Goal: Task Accomplishment & Management: Complete application form

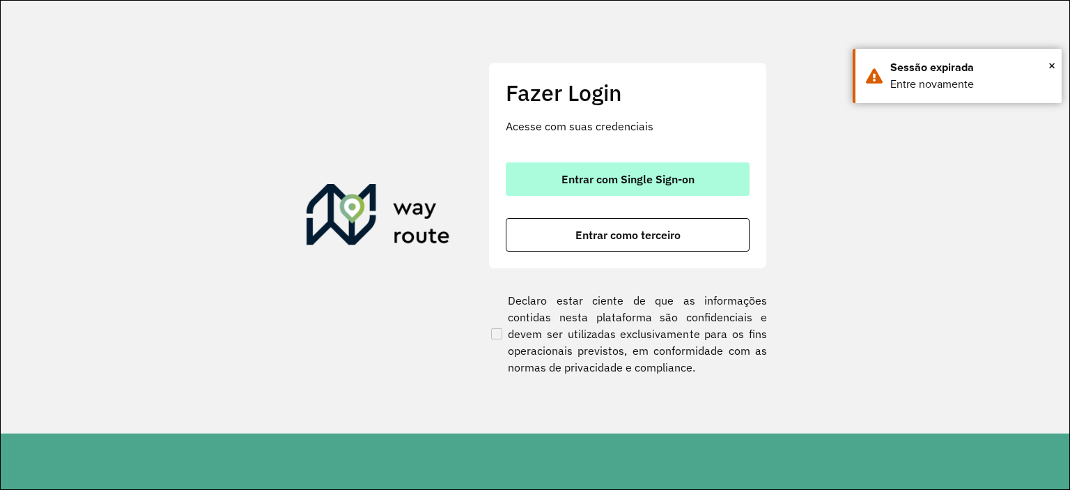
click at [563, 170] on button "Entrar com Single Sign-on" at bounding box center [628, 178] width 244 height 33
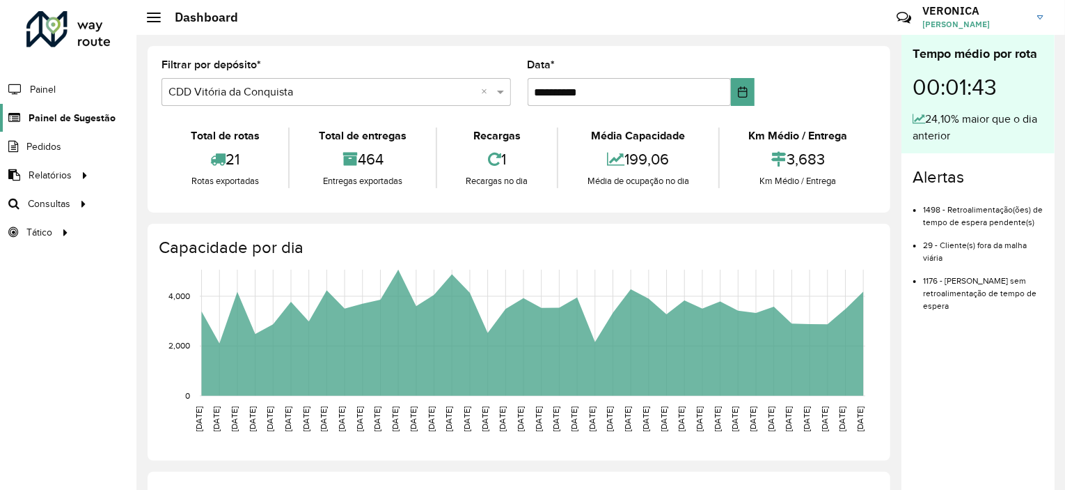
click at [102, 111] on span "Painel de Sugestão" at bounding box center [72, 118] width 87 height 15
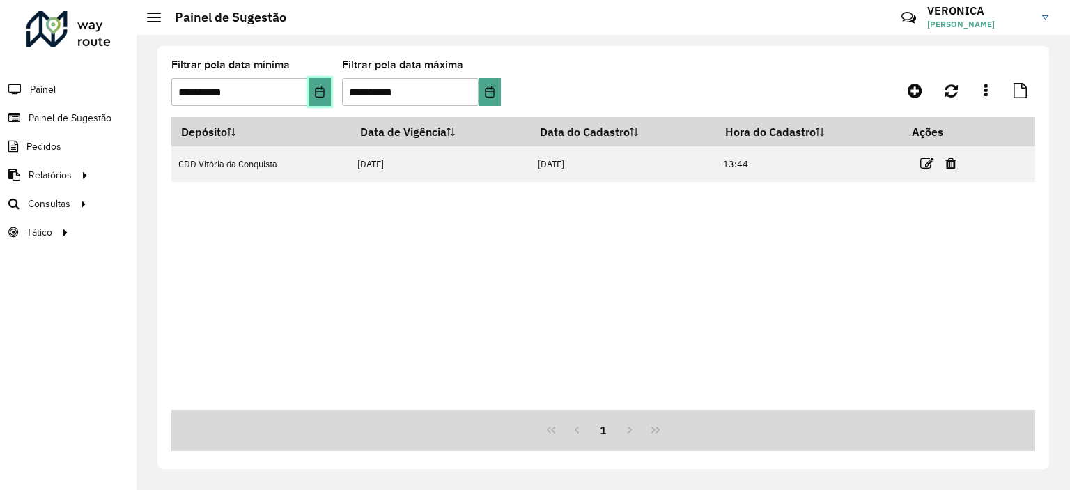
click at [322, 99] on button "Choose Date" at bounding box center [319, 92] width 22 height 28
click at [505, 242] on div "Depósito Data de Vigência Data do Cadastro Hora do Cadastro Ações CDD Vitória d…" at bounding box center [602, 263] width 863 height 292
click at [919, 95] on icon at bounding box center [914, 90] width 15 height 17
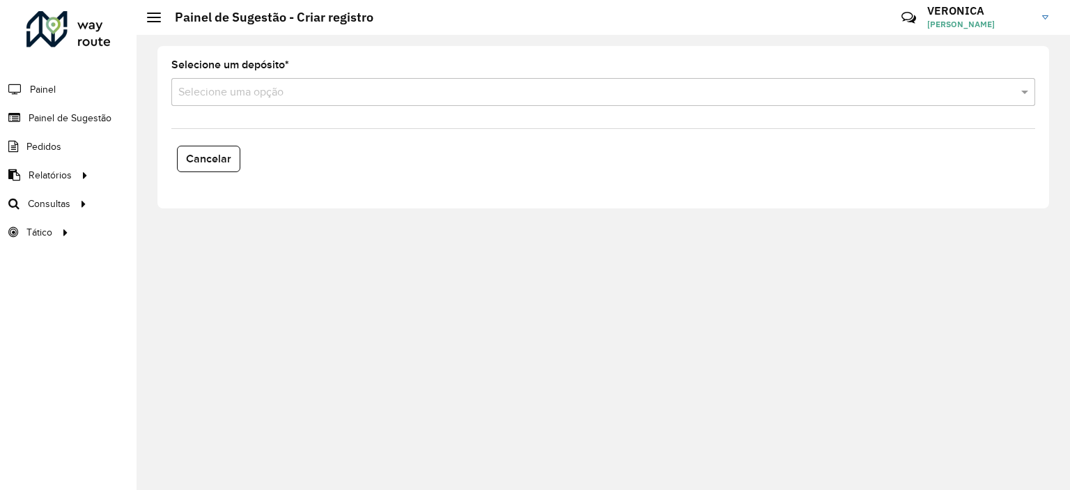
click at [262, 97] on input "text" at bounding box center [589, 92] width 822 height 17
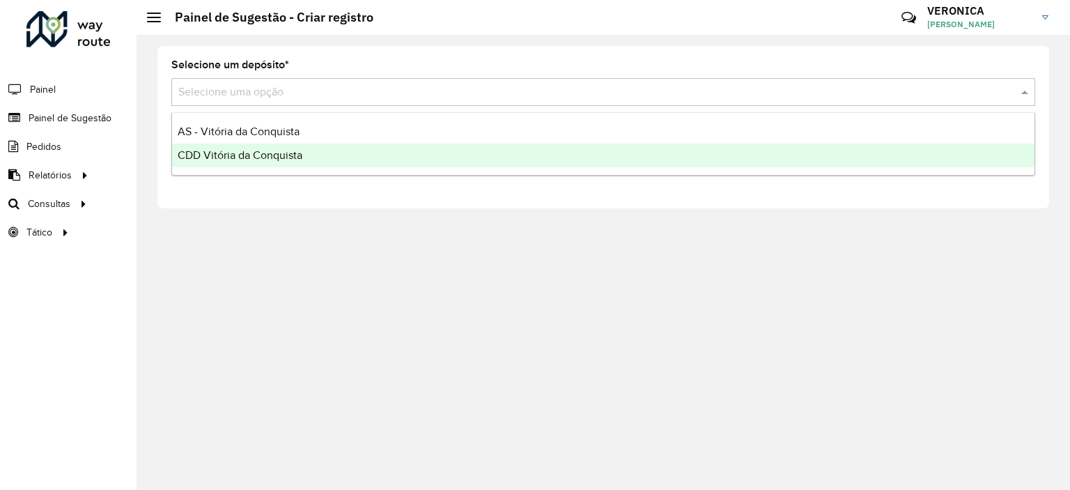
click at [258, 153] on span "CDD Vitória da Conquista" at bounding box center [240, 155] width 125 height 12
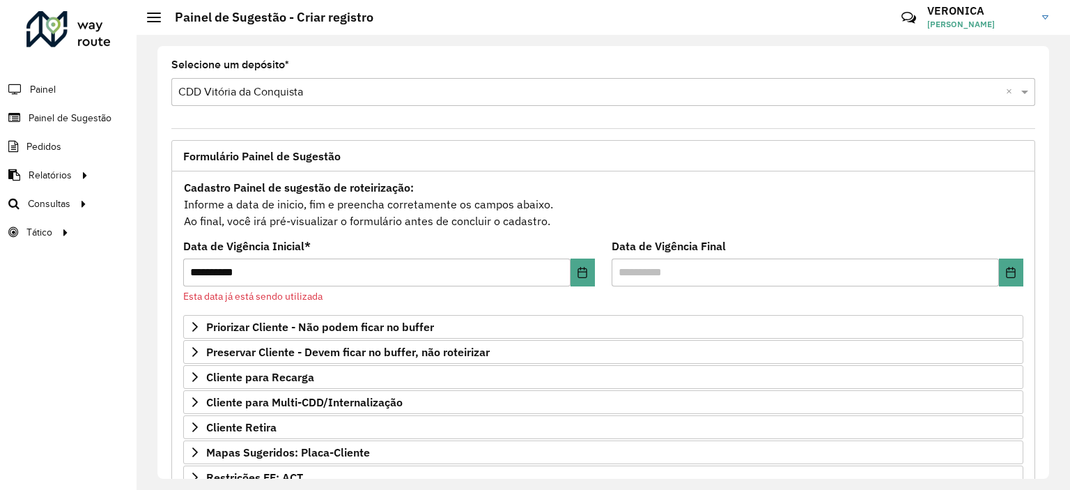
scroll to position [139, 0]
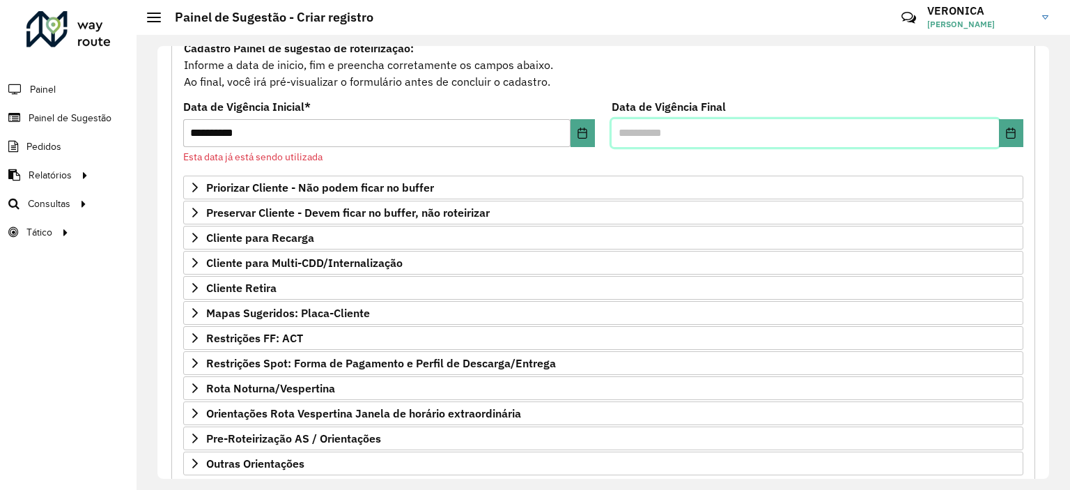
click at [636, 130] on input "text" at bounding box center [804, 133] width 387 height 28
type input "**********"
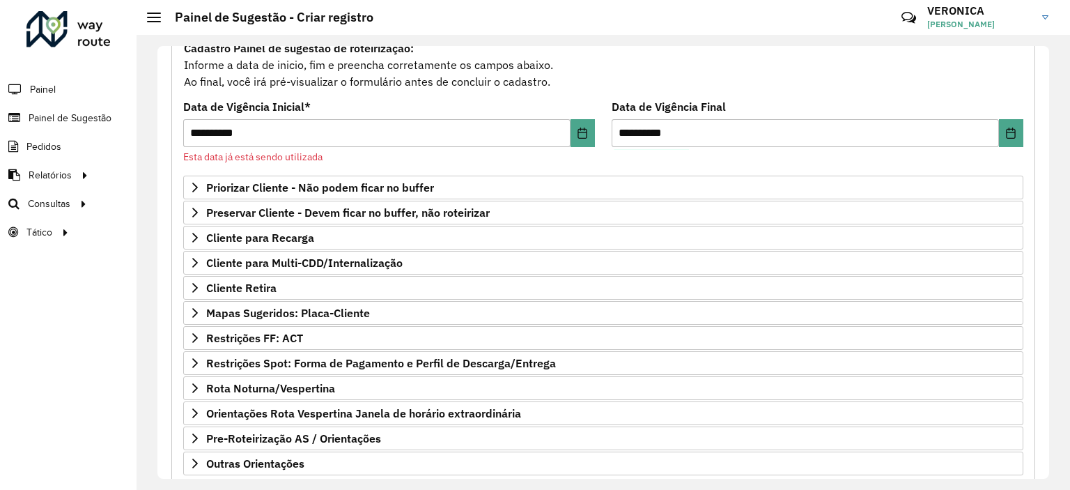
click at [494, 165] on formly-field "**********" at bounding box center [389, 139] width 428 height 74
click at [574, 132] on button "Choose Date" at bounding box center [582, 133] width 24 height 28
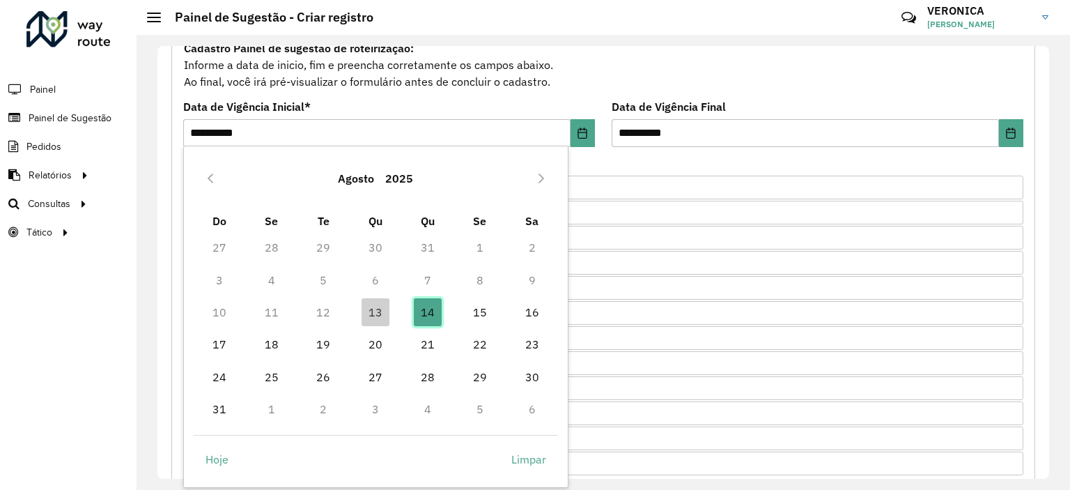
click at [430, 317] on span "14" at bounding box center [428, 312] width 28 height 28
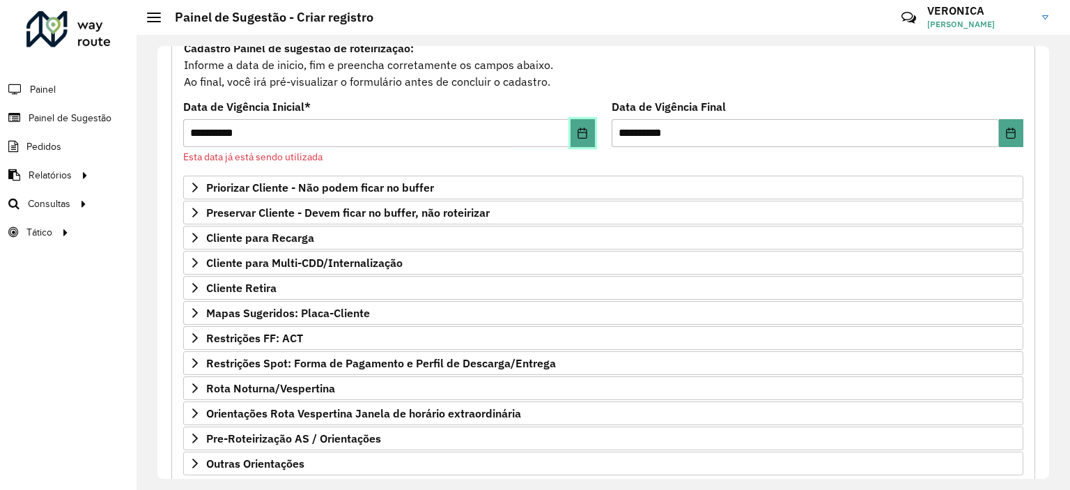
click at [570, 132] on button "Choose Date" at bounding box center [582, 133] width 24 height 28
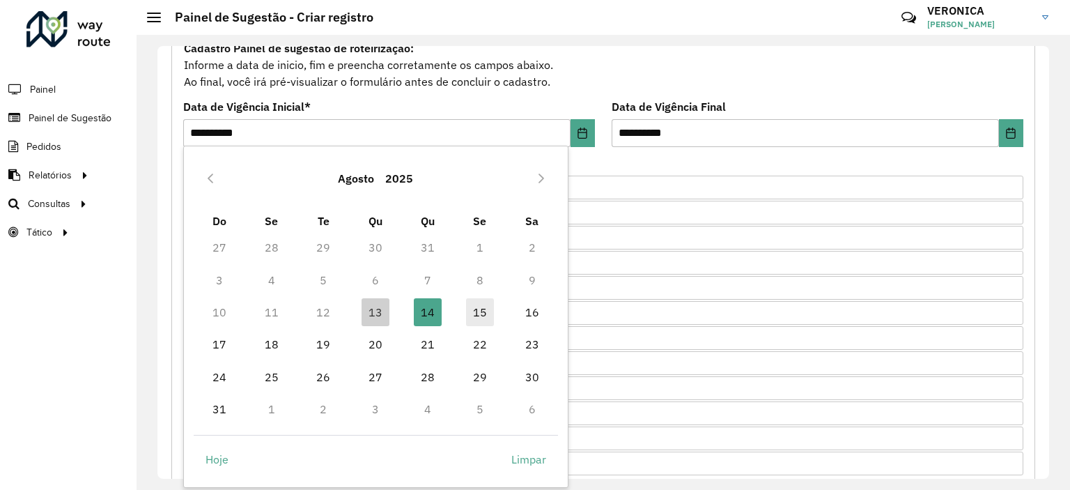
click at [478, 312] on span "15" at bounding box center [480, 312] width 28 height 28
type input "**********"
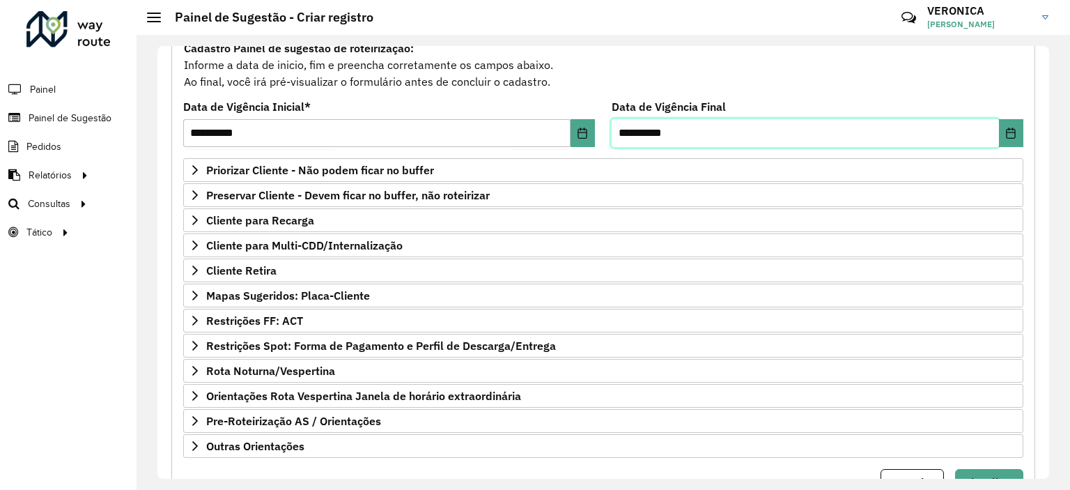
click at [651, 134] on input "**********" at bounding box center [804, 133] width 387 height 28
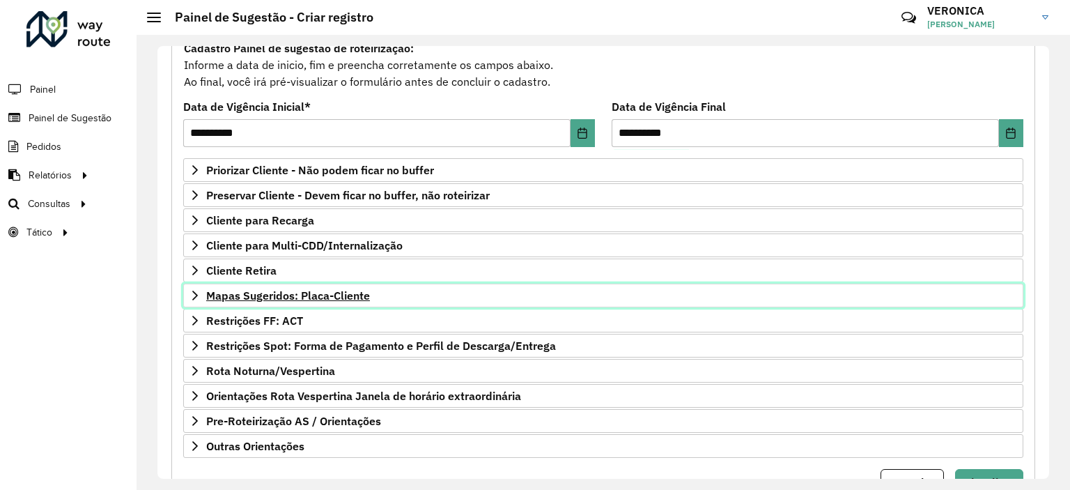
click at [276, 295] on span "Mapas Sugeridos: Placa-Cliente" at bounding box center [288, 295] width 164 height 11
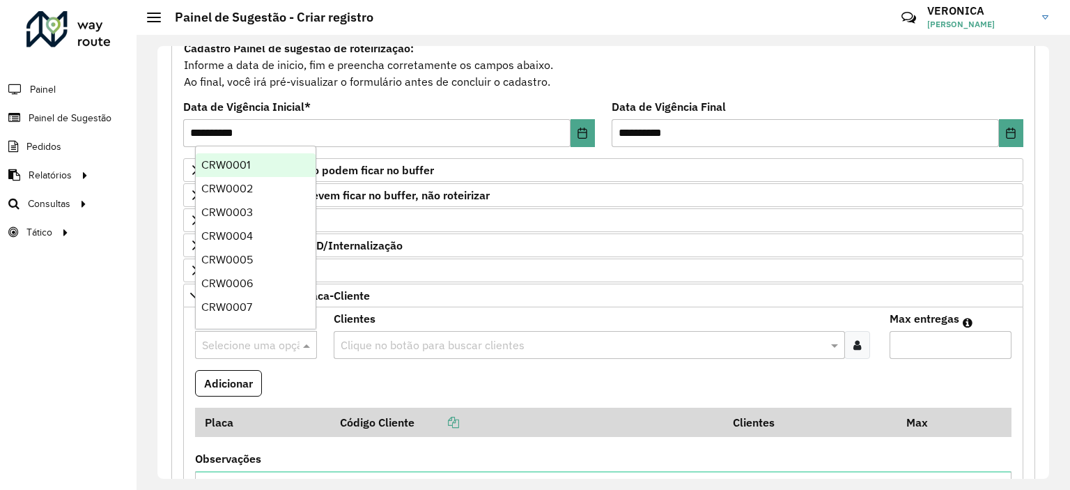
click at [240, 338] on input "text" at bounding box center [242, 345] width 80 height 17
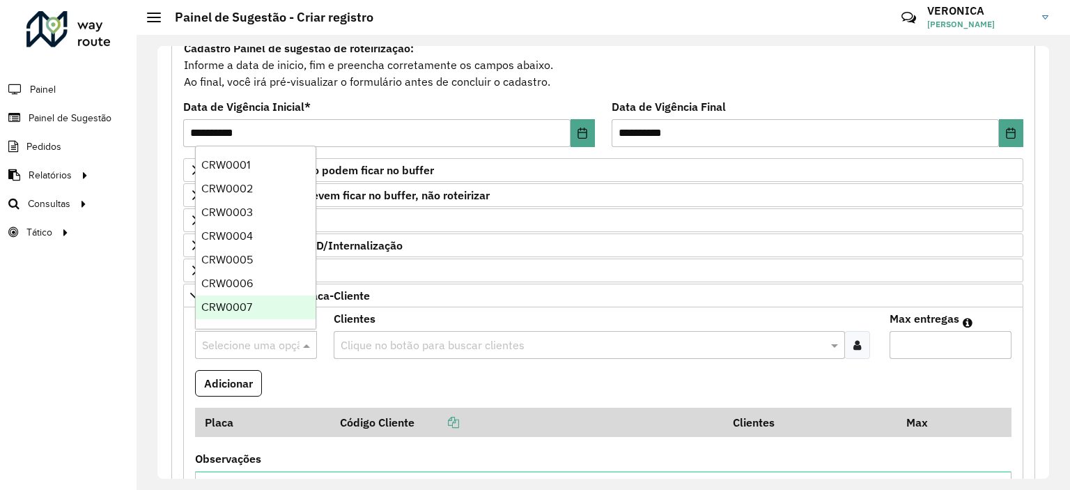
click at [265, 345] on input "text" at bounding box center [242, 345] width 80 height 17
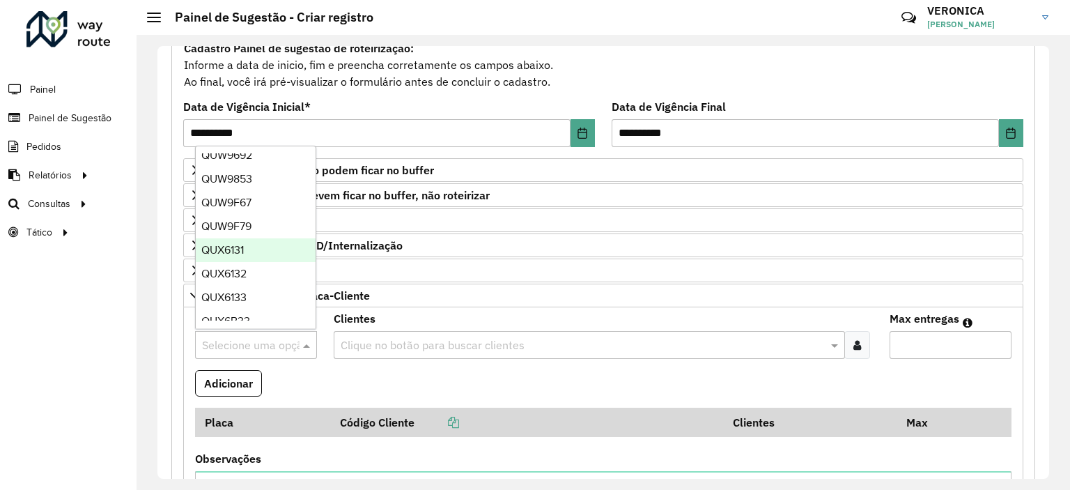
scroll to position [3134, 0]
click at [233, 256] on span "QUX6B33" at bounding box center [225, 251] width 49 height 12
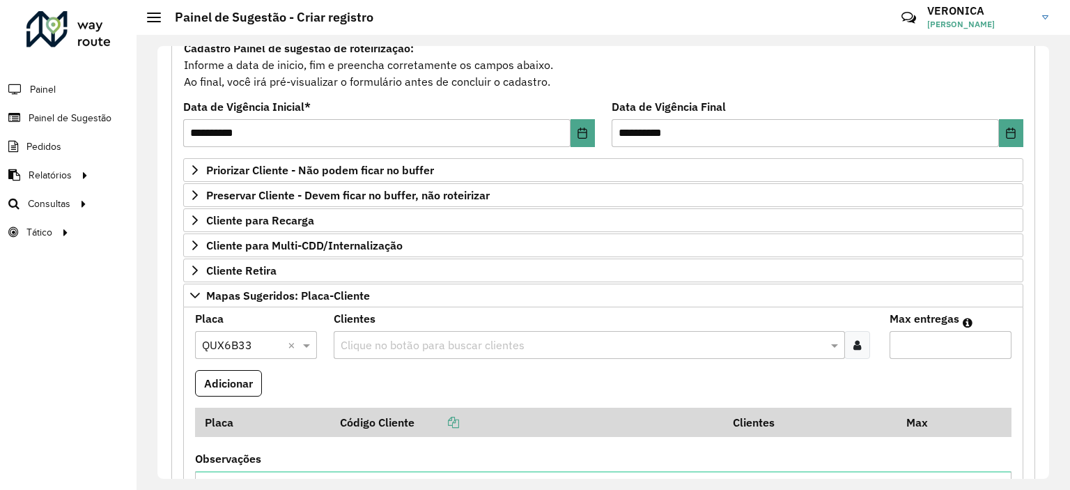
click at [380, 341] on input "text" at bounding box center [582, 345] width 490 height 17
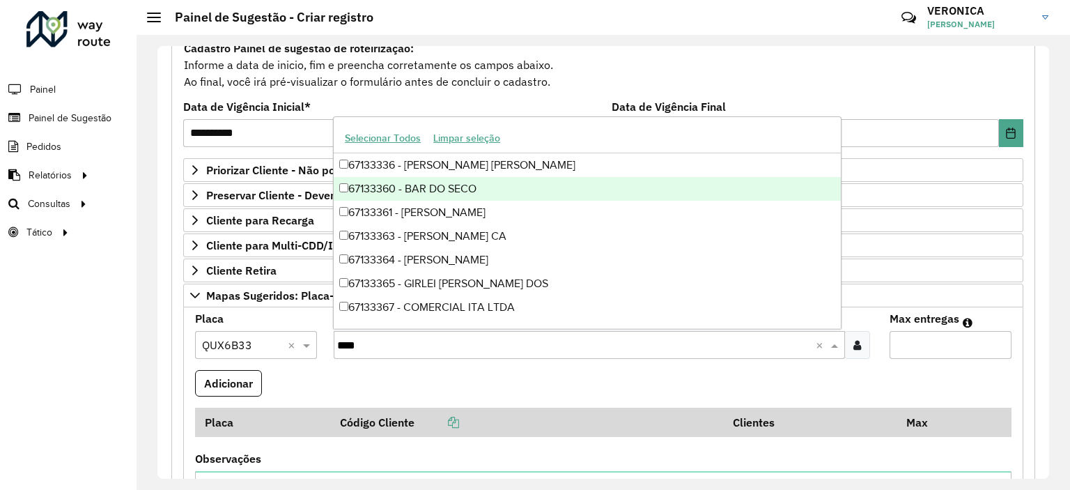
type input "*****"
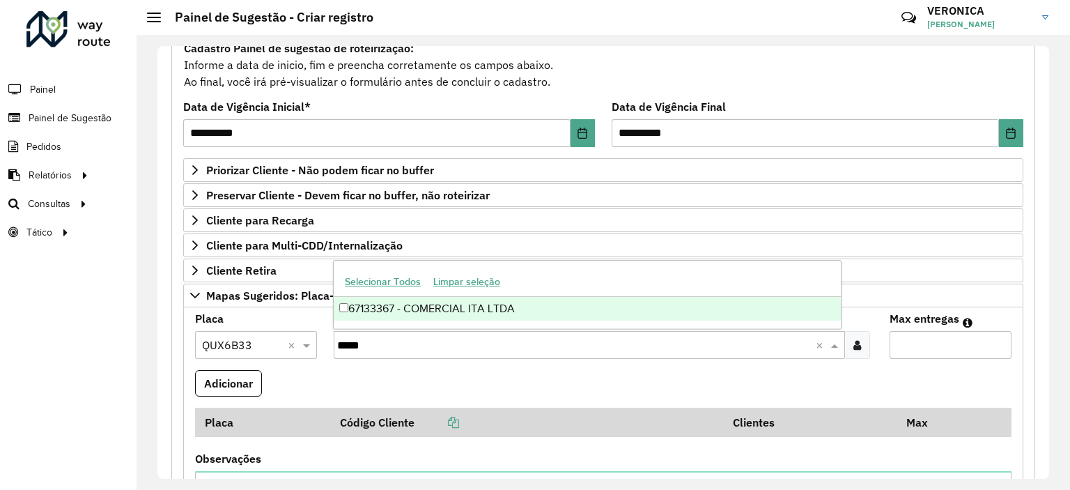
click at [464, 306] on div "67133367 - COMERCIAL ITA LTDA" at bounding box center [587, 309] width 507 height 24
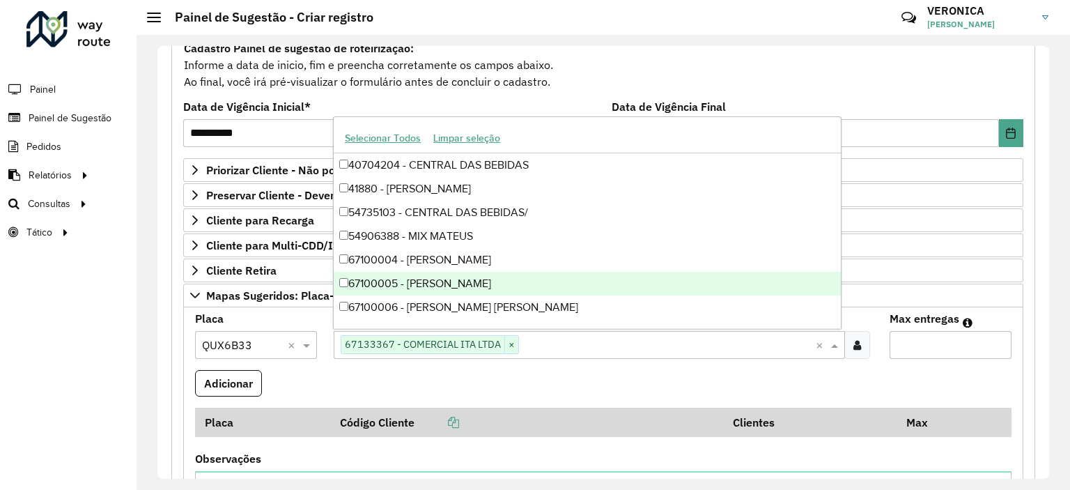
click at [905, 345] on input "Max entregas" at bounding box center [950, 345] width 122 height 28
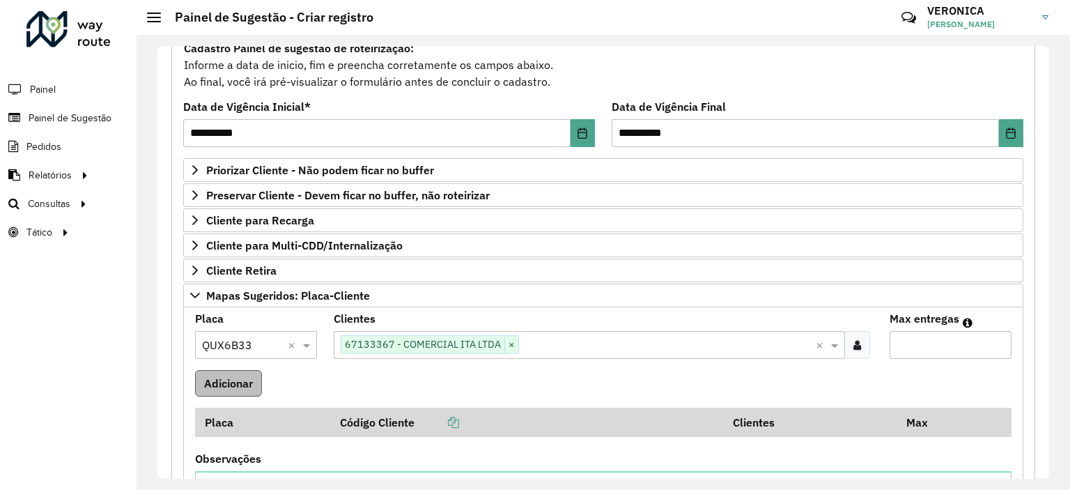
type input "*"
click at [217, 383] on button "Adicionar" at bounding box center [228, 383] width 67 height 26
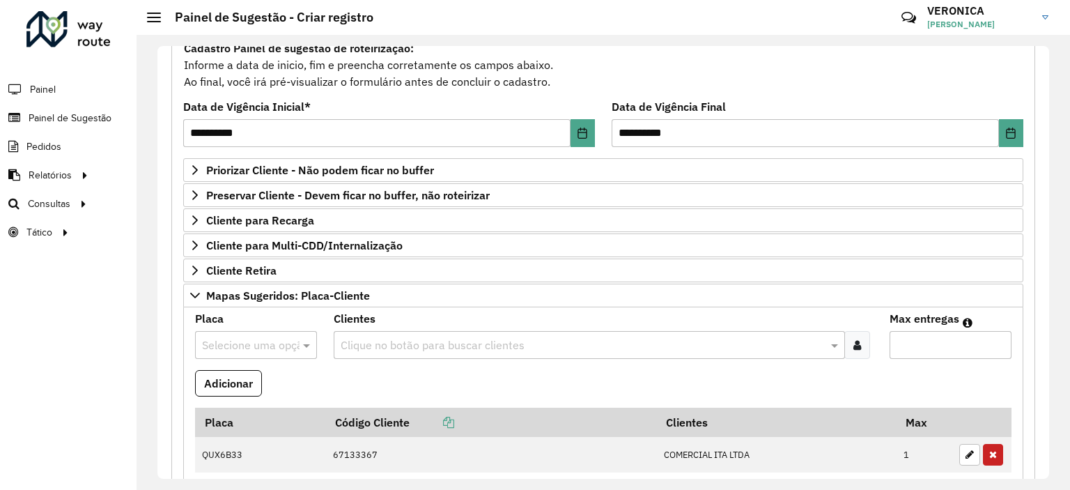
click at [259, 340] on input "text" at bounding box center [242, 345] width 80 height 17
type input "*******"
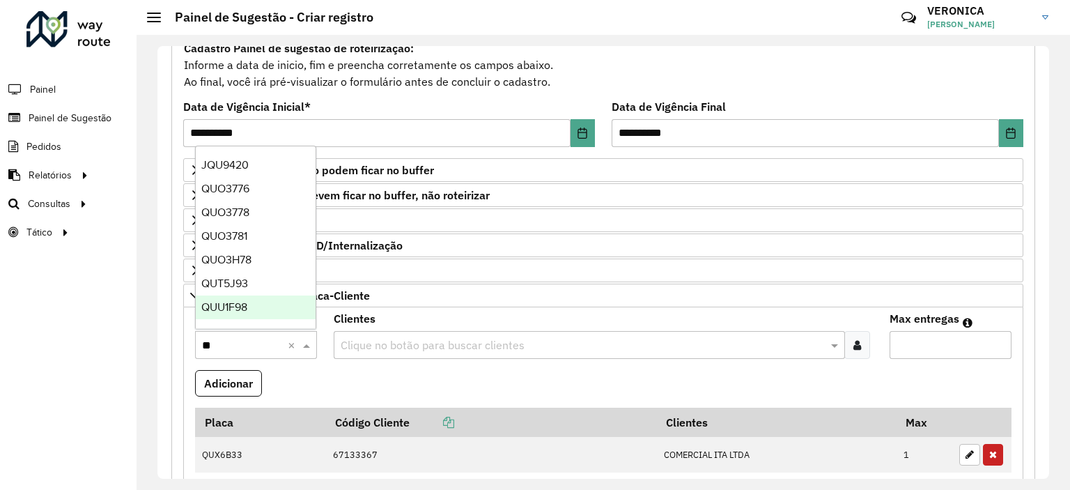
type input "***"
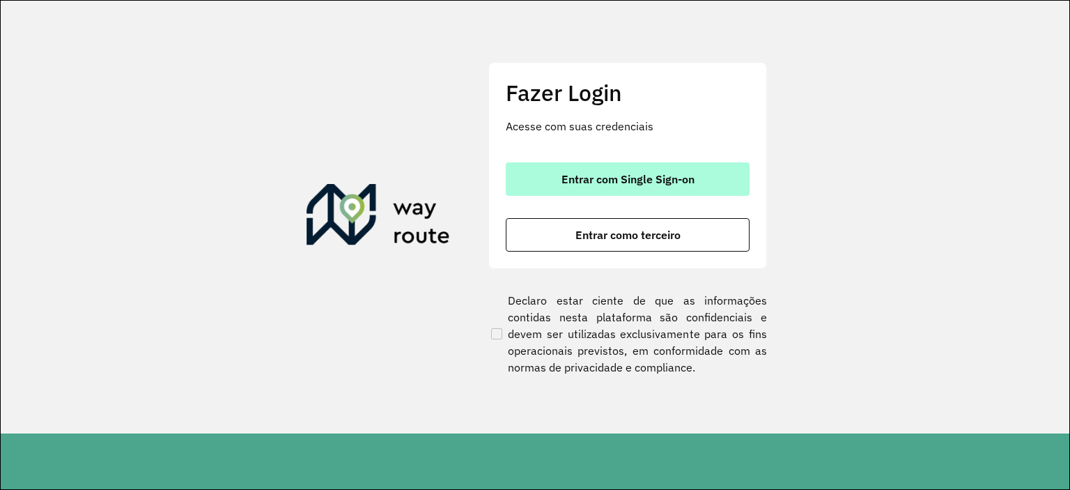
click at [682, 182] on span "Entrar com Single Sign-on" at bounding box center [627, 178] width 133 height 11
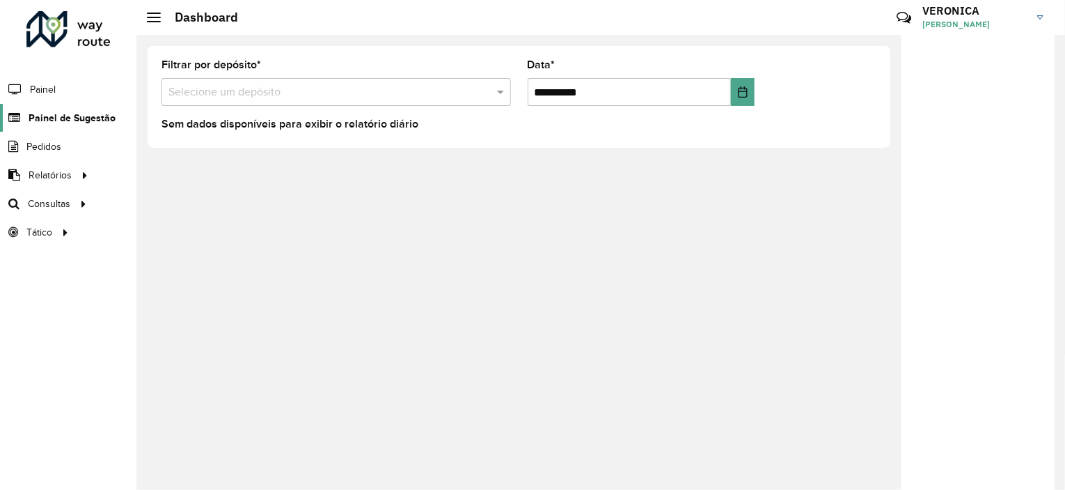
click at [70, 116] on span "Painel de Sugestão" at bounding box center [72, 118] width 87 height 15
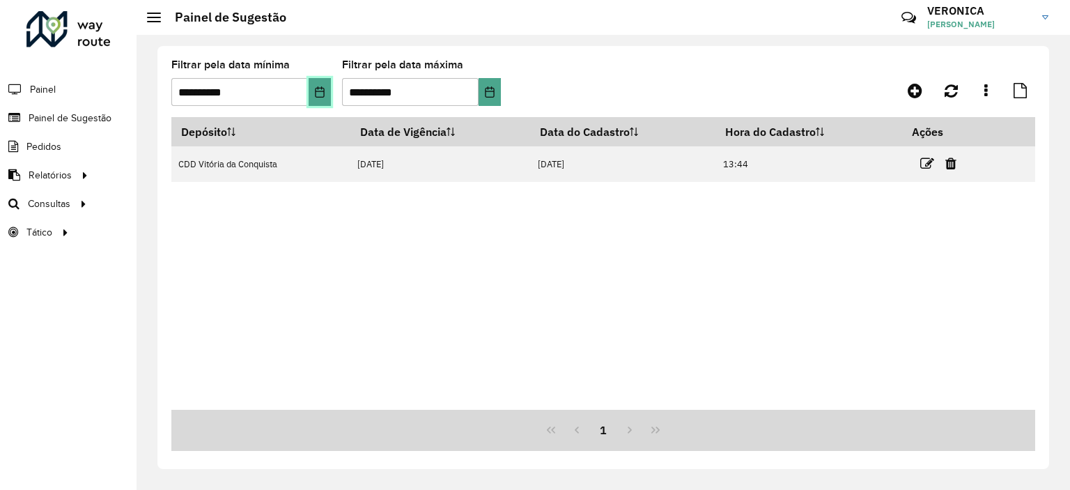
click at [329, 99] on button "Choose Date" at bounding box center [319, 92] width 22 height 28
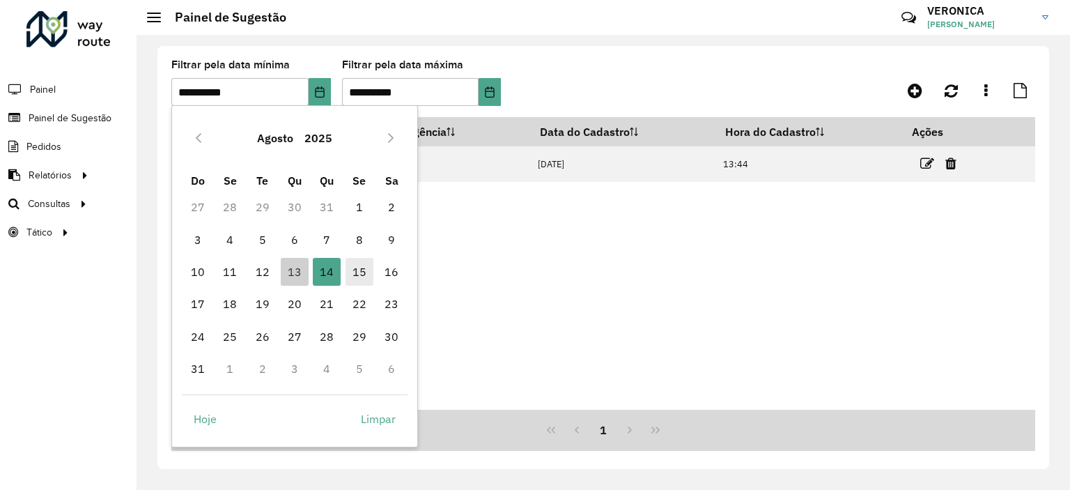
click at [361, 275] on span "15" at bounding box center [359, 272] width 28 height 28
type input "**********"
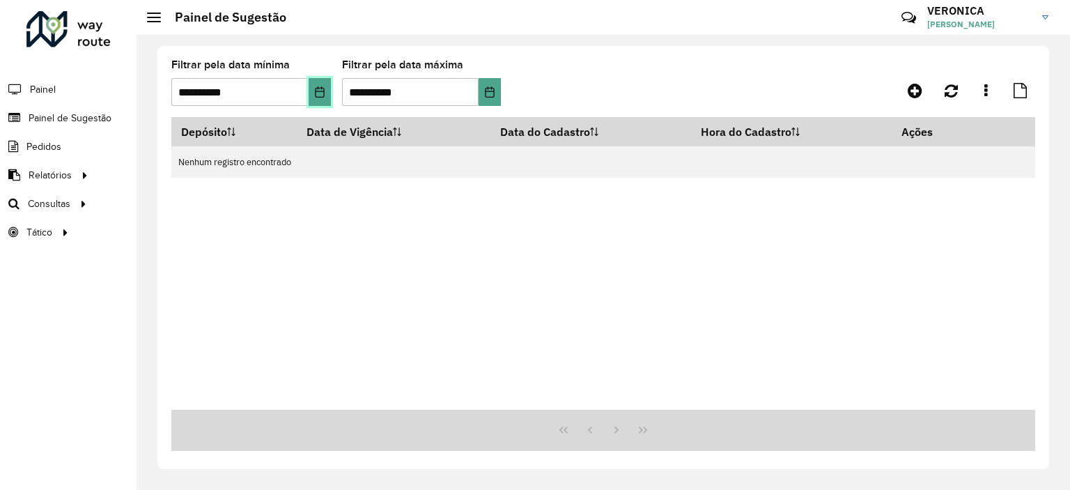
click at [320, 95] on icon "Choose Date" at bounding box center [319, 91] width 11 height 11
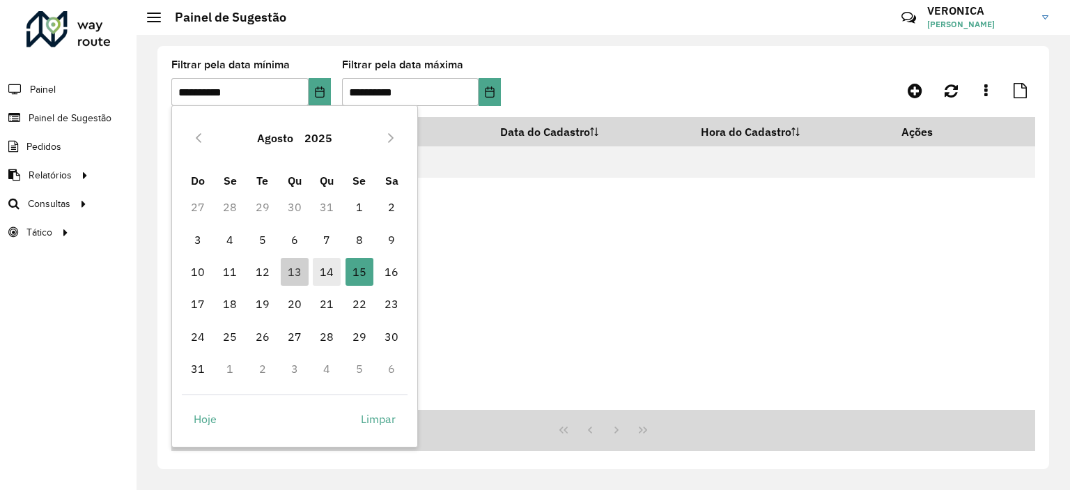
click at [331, 264] on span "14" at bounding box center [327, 272] width 28 height 28
type input "**********"
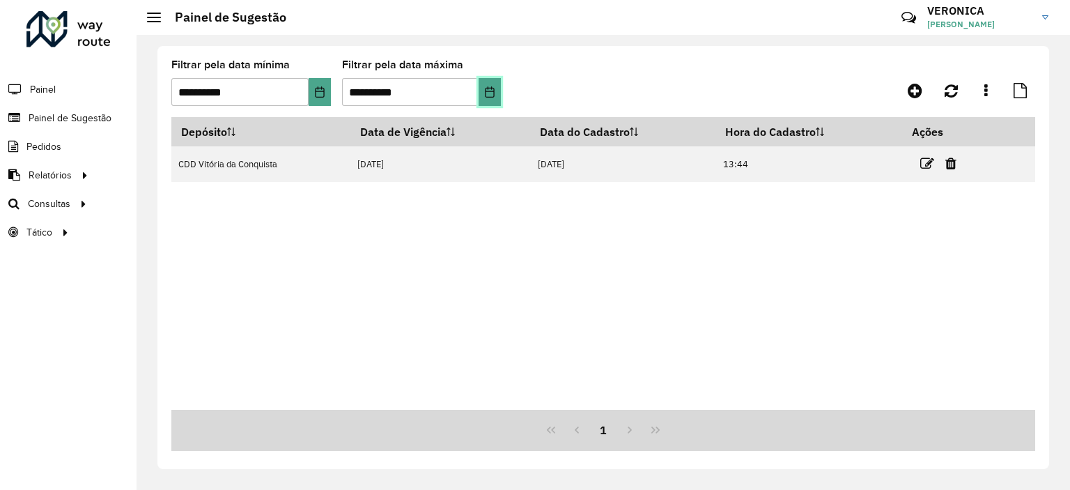
click at [484, 94] on icon "Choose Date" at bounding box center [489, 91] width 11 height 11
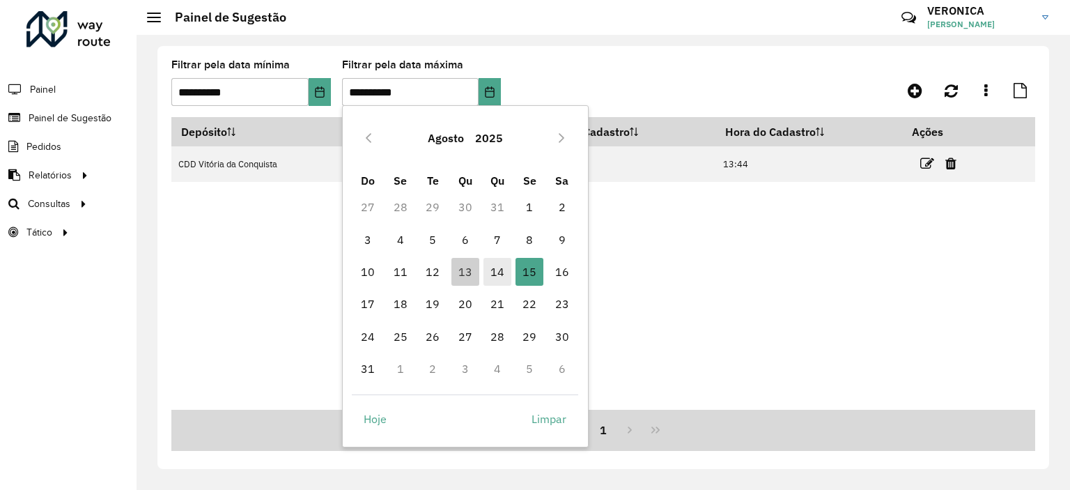
click at [499, 278] on span "14" at bounding box center [497, 272] width 28 height 28
type input "**********"
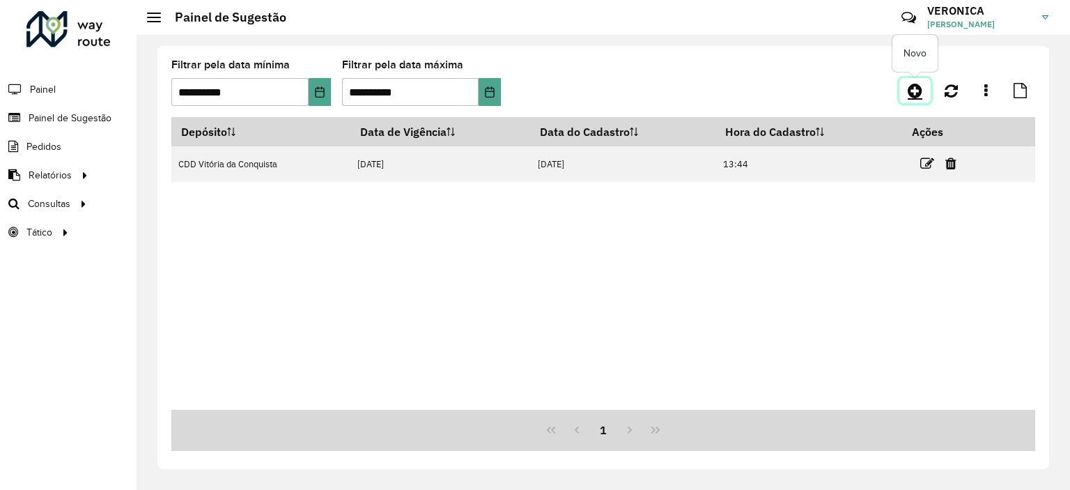
click at [916, 90] on icon at bounding box center [914, 90] width 15 height 17
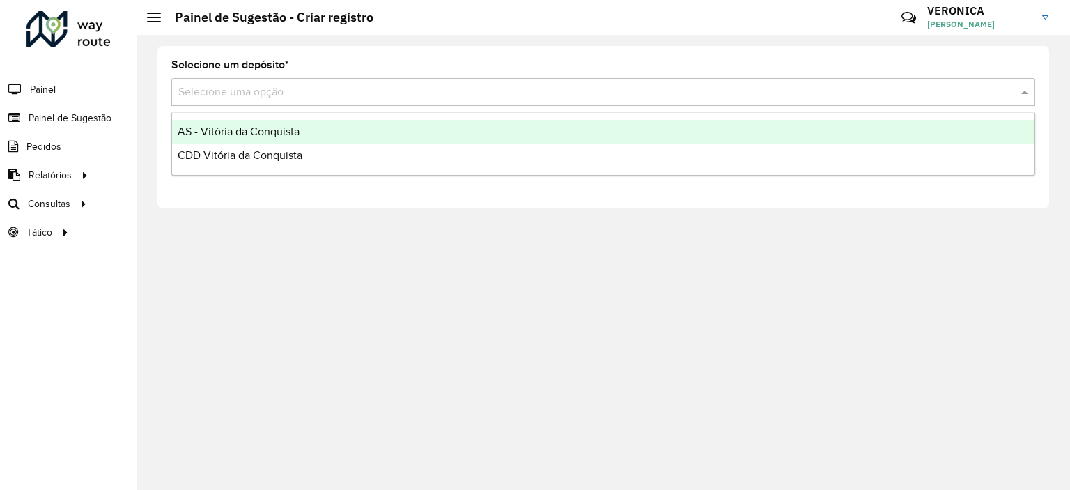
click at [365, 102] on div "Selecione uma opção" at bounding box center [602, 92] width 863 height 28
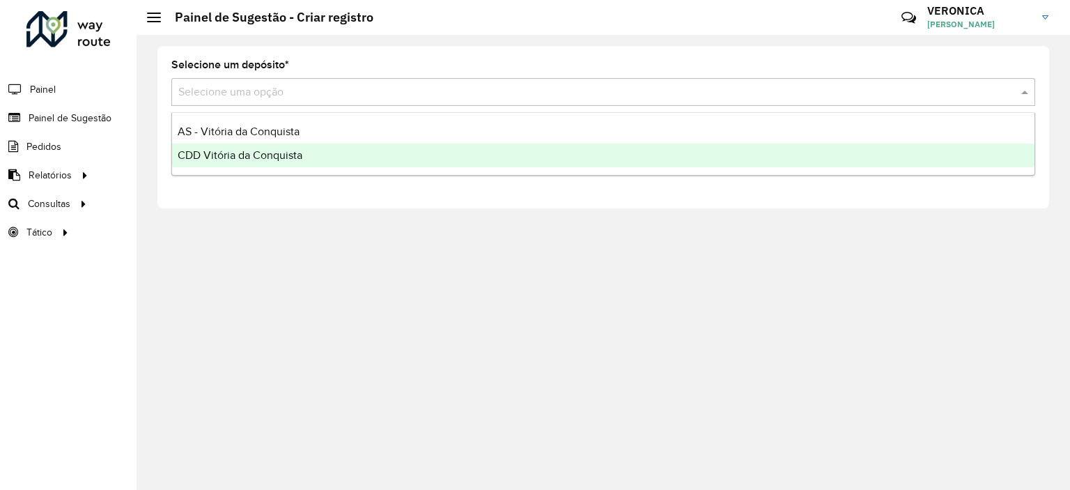
click at [329, 162] on div "CDD Vitória da Conquista" at bounding box center [603, 155] width 862 height 24
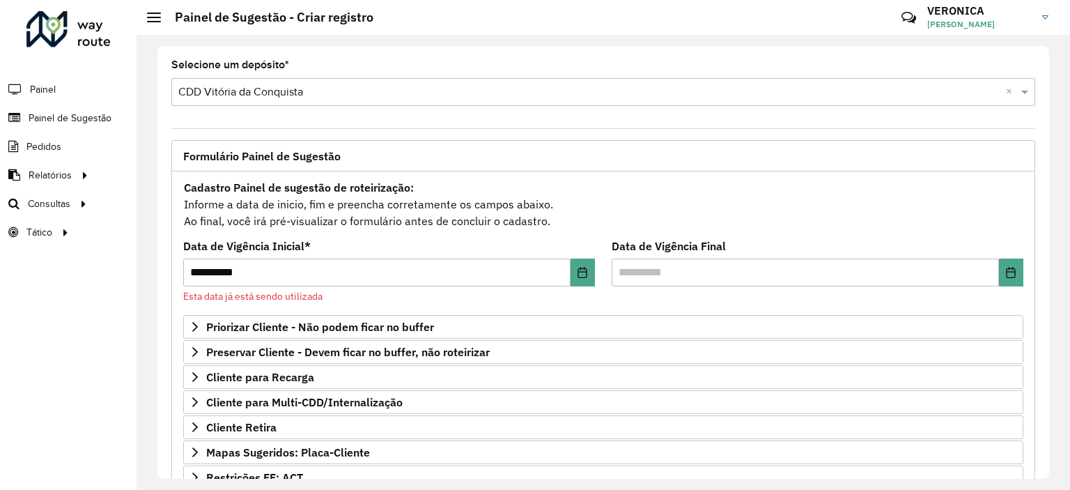
scroll to position [139, 0]
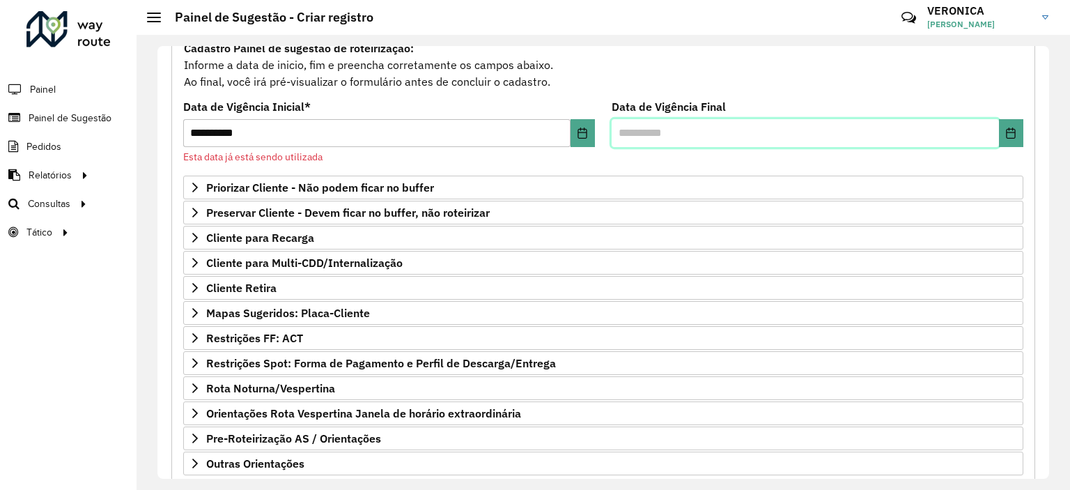
click at [753, 144] on input "text" at bounding box center [804, 133] width 387 height 28
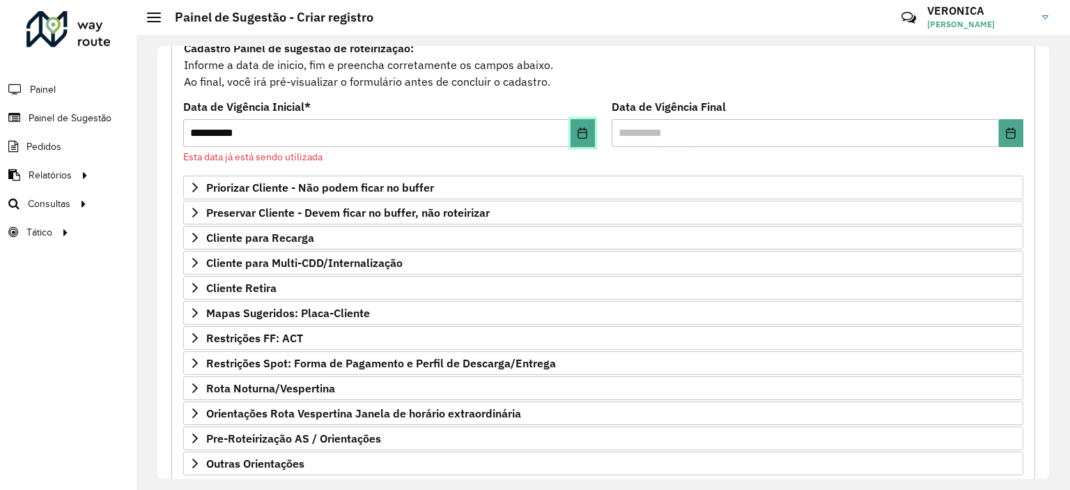
click at [582, 137] on button "Choose Date" at bounding box center [582, 133] width 24 height 28
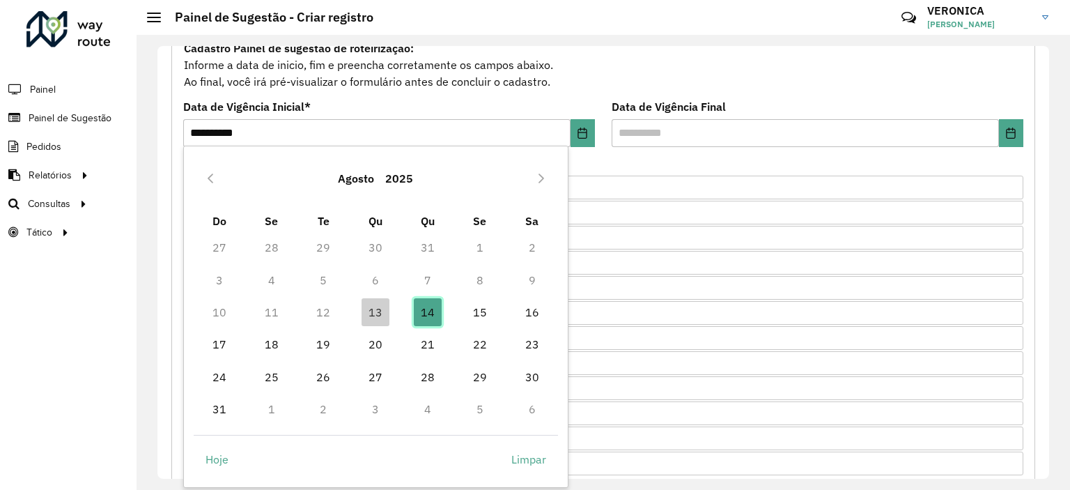
click at [426, 317] on span "14" at bounding box center [428, 312] width 28 height 28
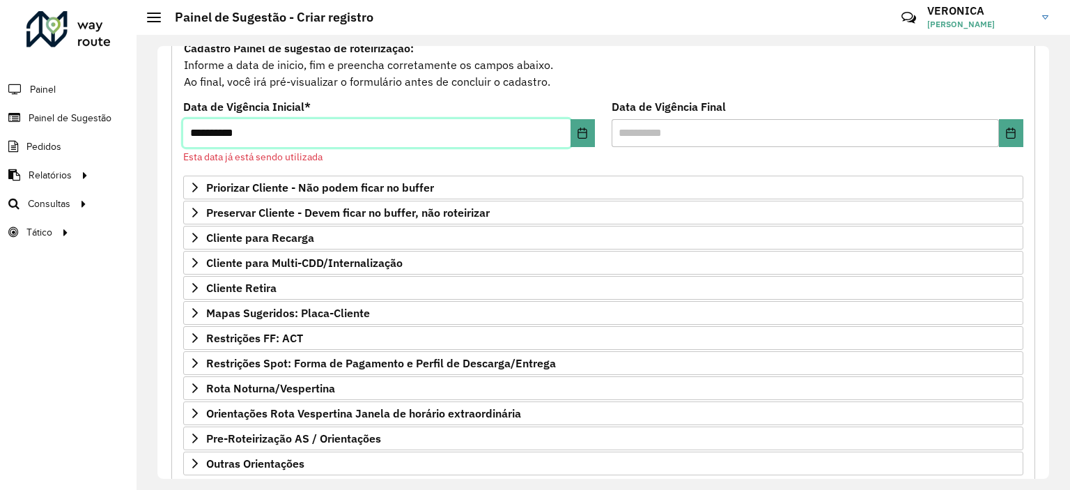
scroll to position [217, 0]
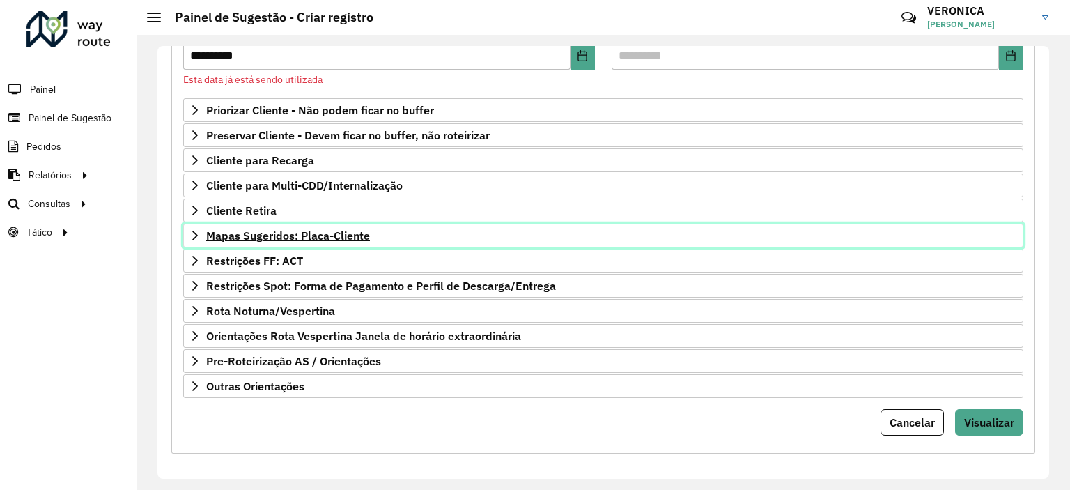
click at [265, 234] on span "Mapas Sugeridos: Placa-Cliente" at bounding box center [288, 235] width 164 height 11
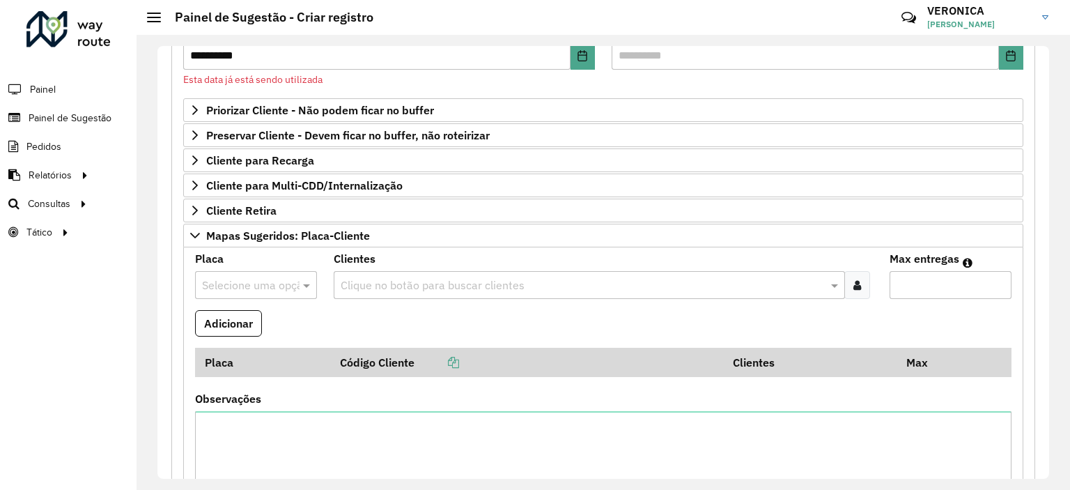
click at [273, 277] on input "text" at bounding box center [242, 285] width 80 height 17
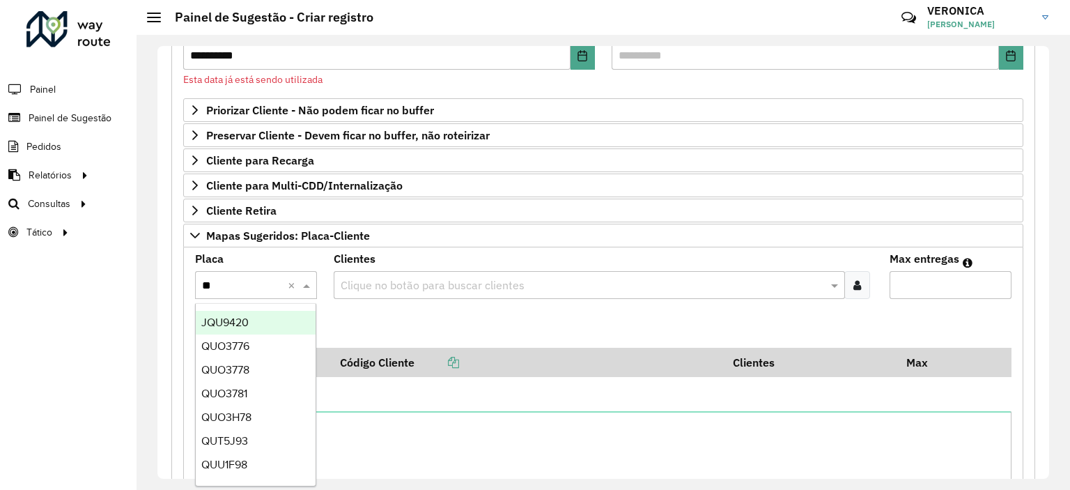
type input "***"
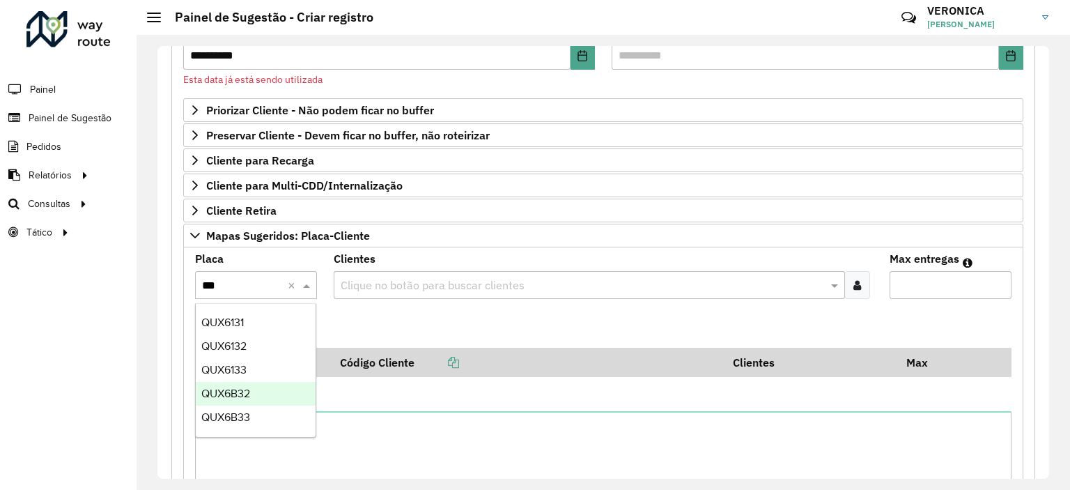
click at [256, 399] on div "QUX6B32" at bounding box center [256, 394] width 120 height 24
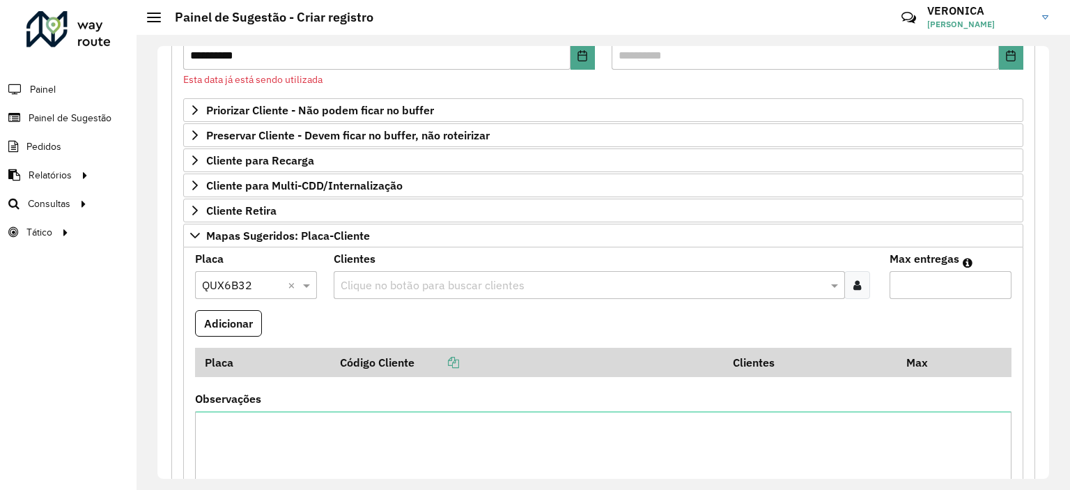
click at [376, 286] on input "text" at bounding box center [582, 285] width 490 height 17
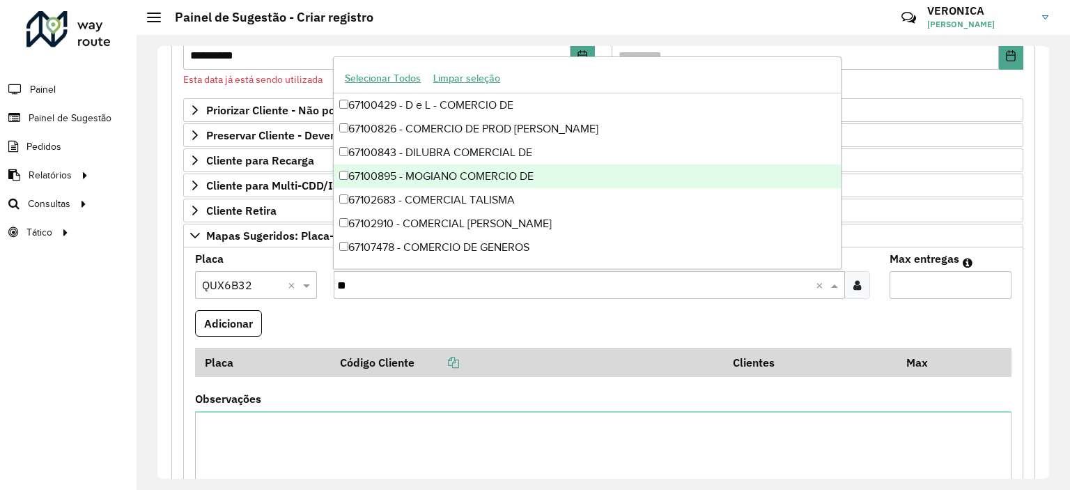
type input "*"
type input "*****"
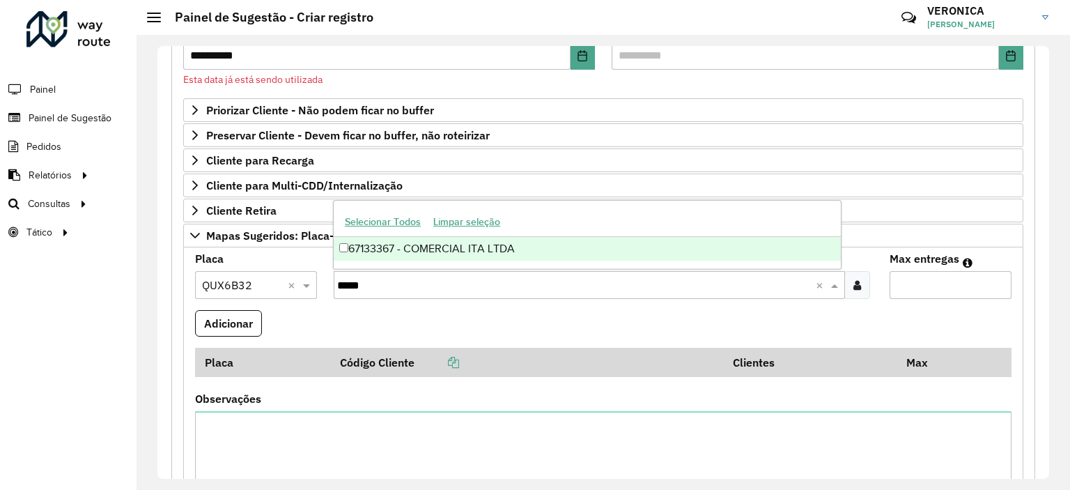
click at [510, 248] on div "67133367 - COMERCIAL ITA LTDA" at bounding box center [587, 249] width 507 height 24
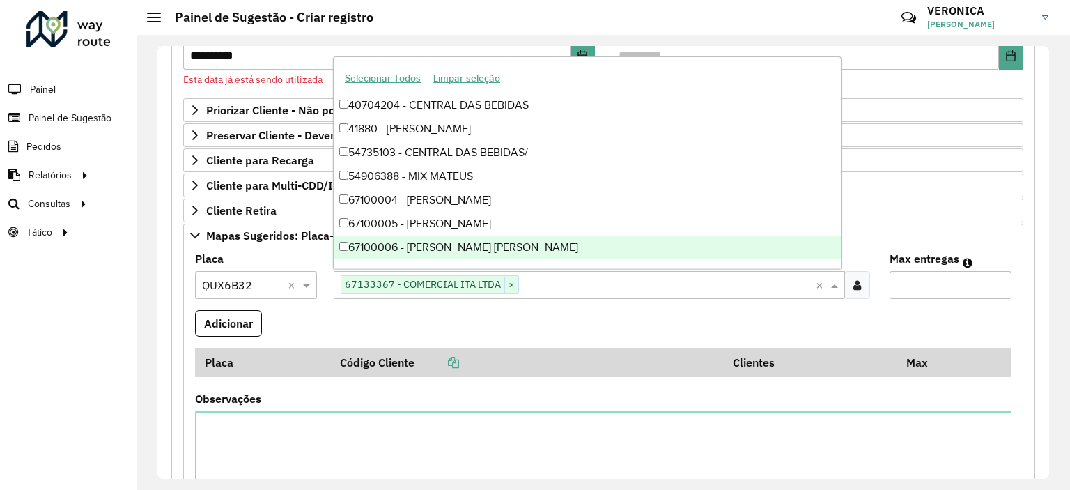
click at [951, 279] on input "Max entregas" at bounding box center [950, 285] width 122 height 28
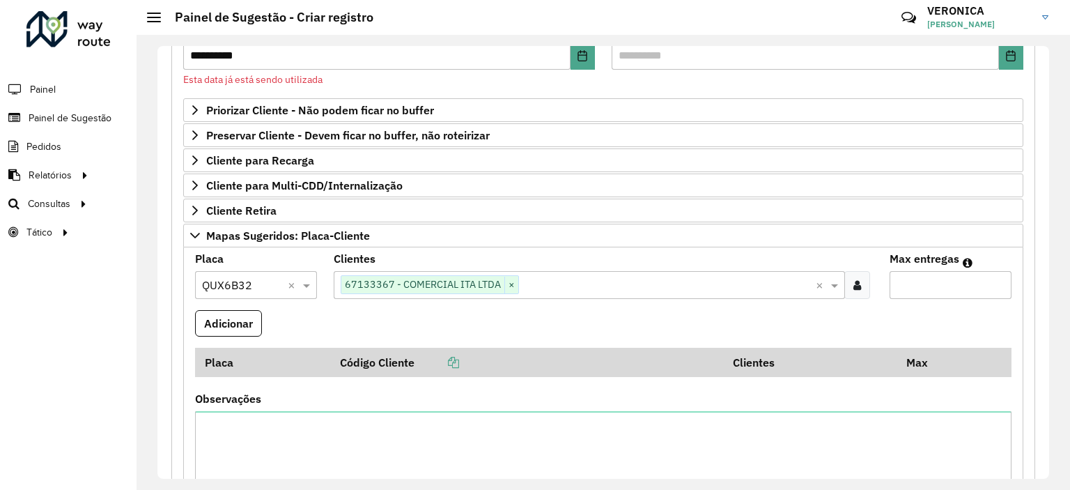
type input "*"
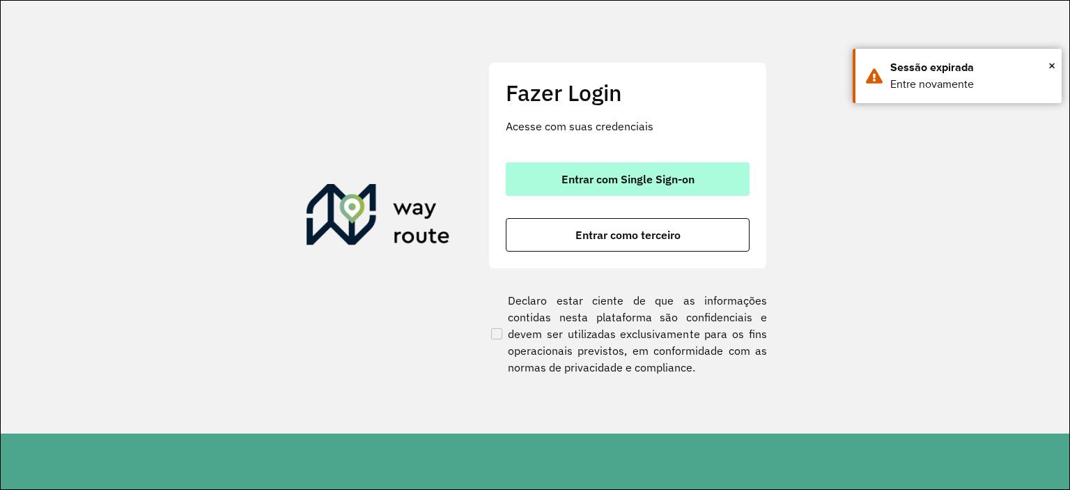
click at [554, 184] on button "Entrar com Single Sign-on" at bounding box center [628, 178] width 244 height 33
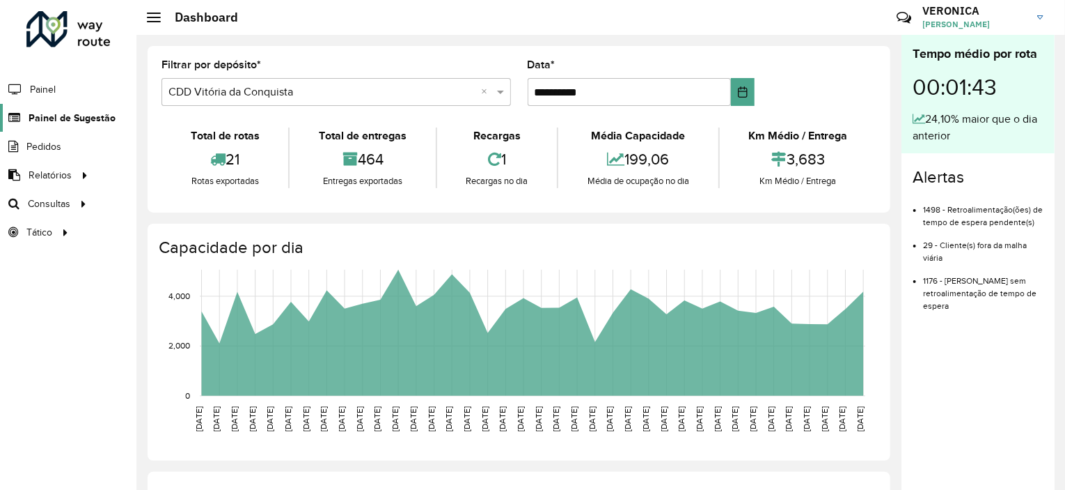
click at [70, 113] on span "Painel de Sugestão" at bounding box center [72, 118] width 87 height 15
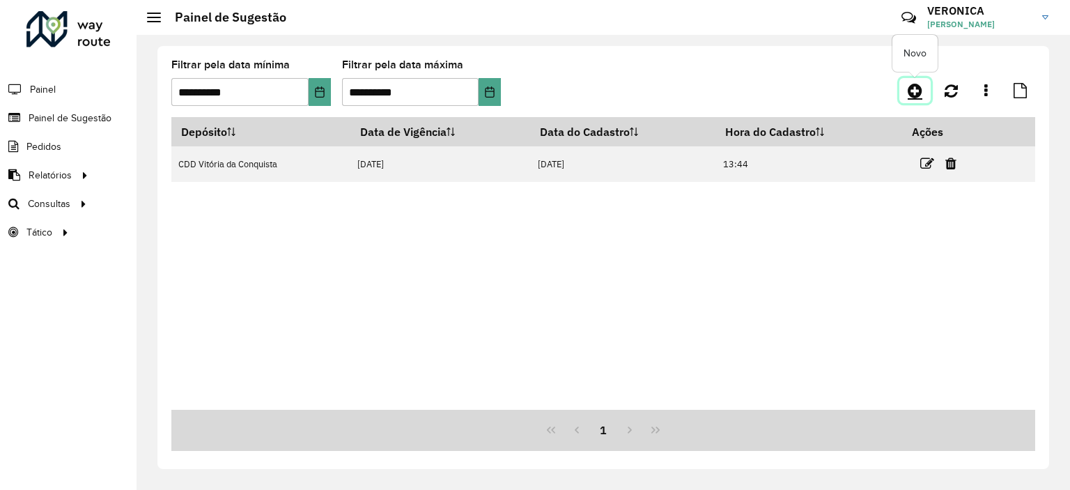
click at [903, 99] on link at bounding box center [914, 90] width 31 height 25
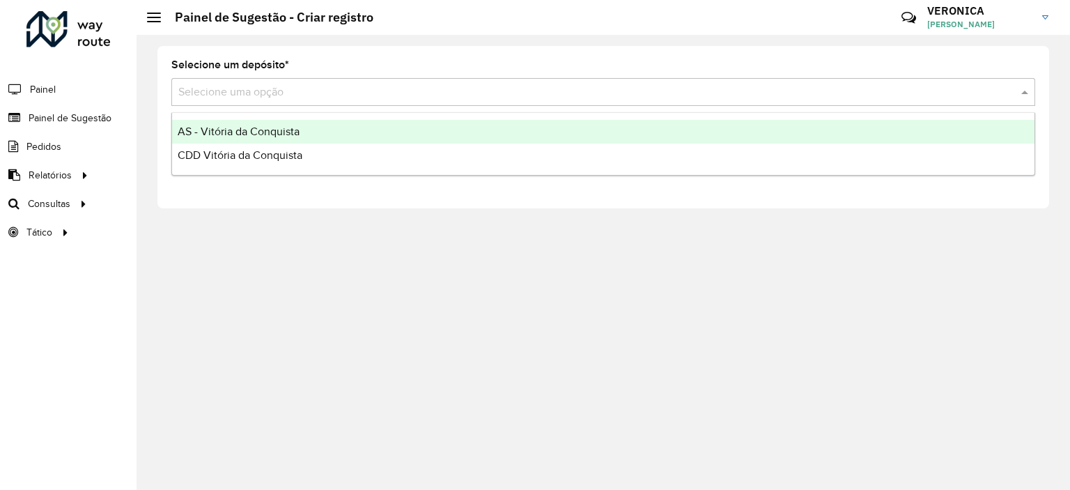
click at [247, 97] on input "text" at bounding box center [589, 92] width 822 height 17
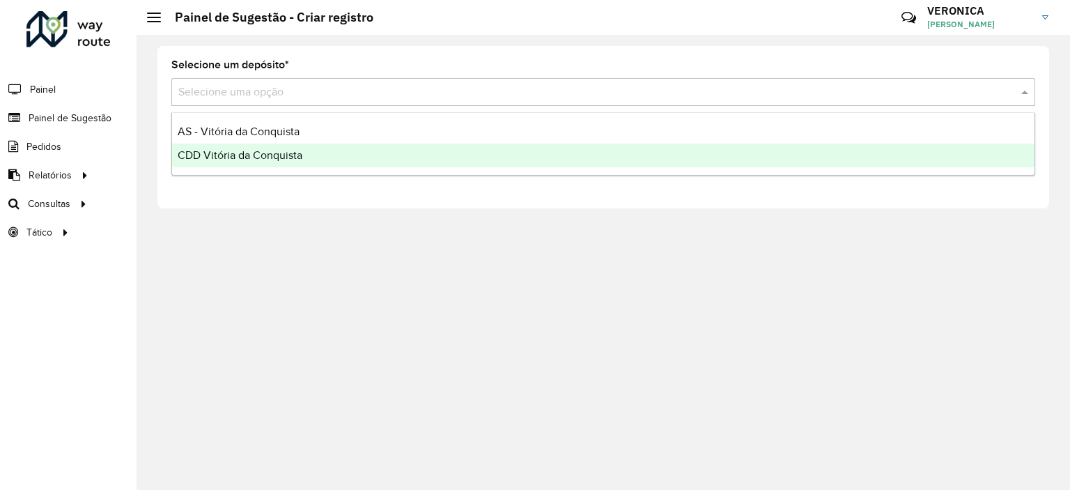
click at [228, 155] on span "CDD Vitória da Conquista" at bounding box center [240, 155] width 125 height 12
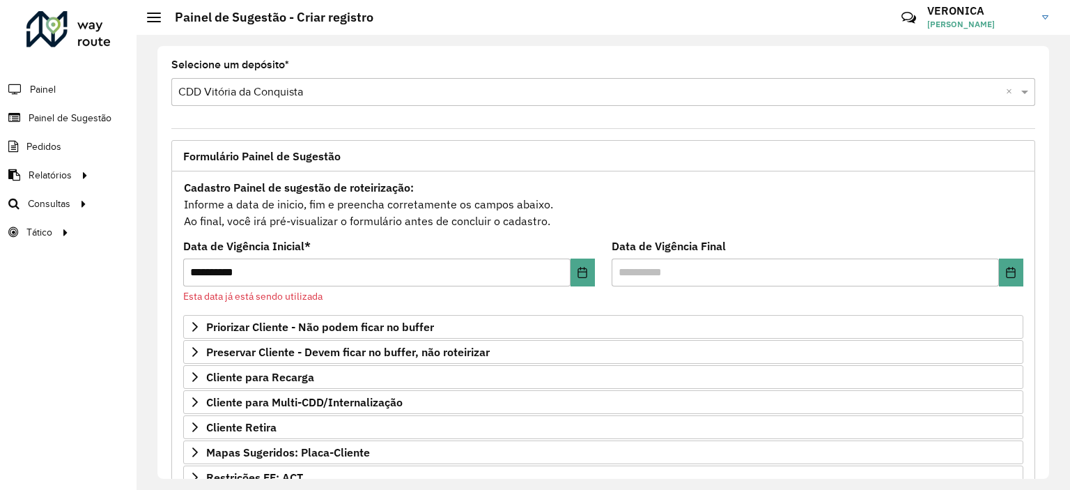
scroll to position [209, 0]
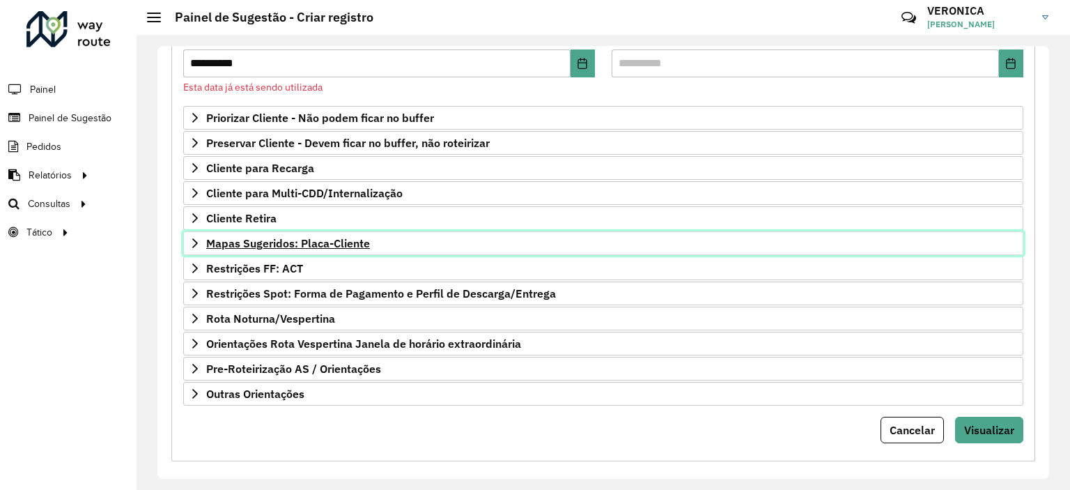
click at [271, 243] on span "Mapas Sugeridos: Placa-Cliente" at bounding box center [288, 242] width 164 height 11
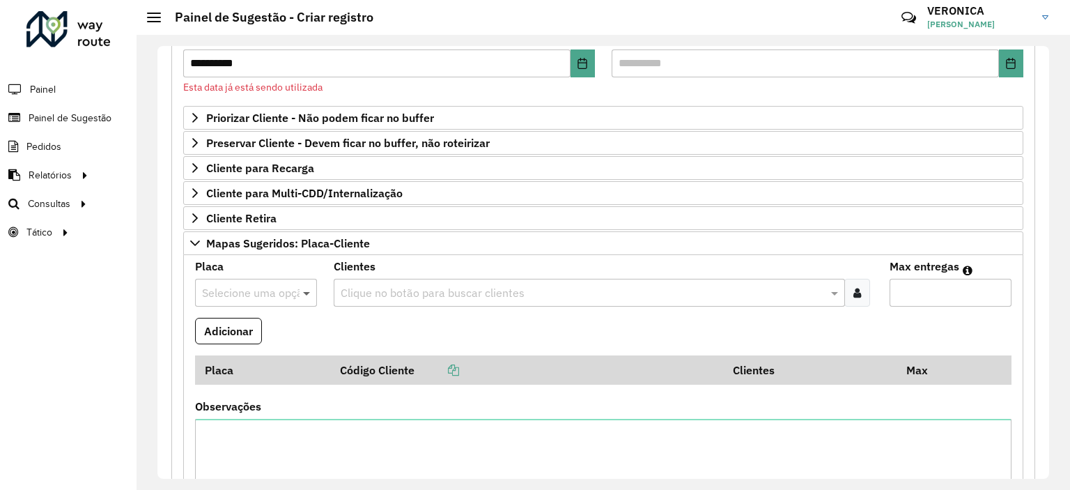
click at [302, 286] on span at bounding box center [307, 292] width 17 height 17
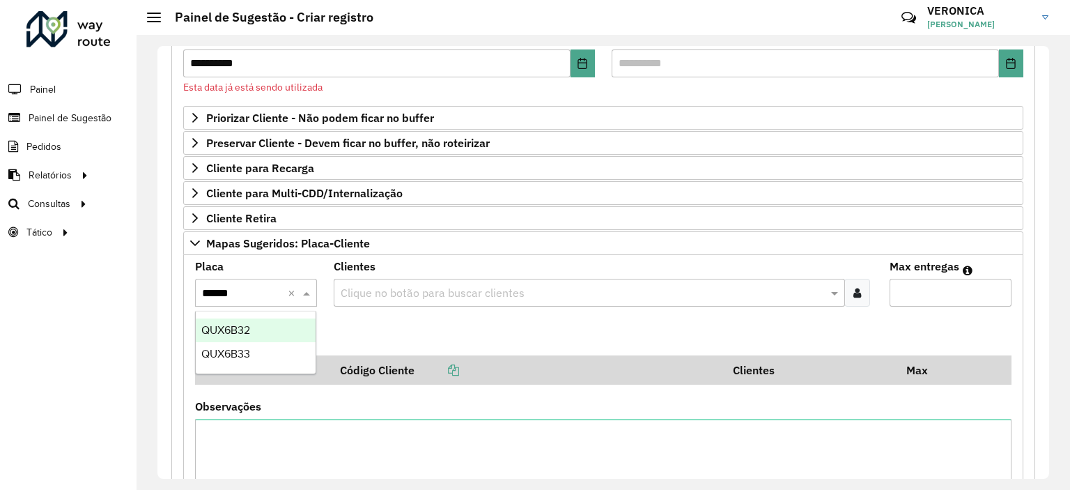
type input "*******"
click at [267, 340] on div "QUX6B32" at bounding box center [256, 330] width 120 height 24
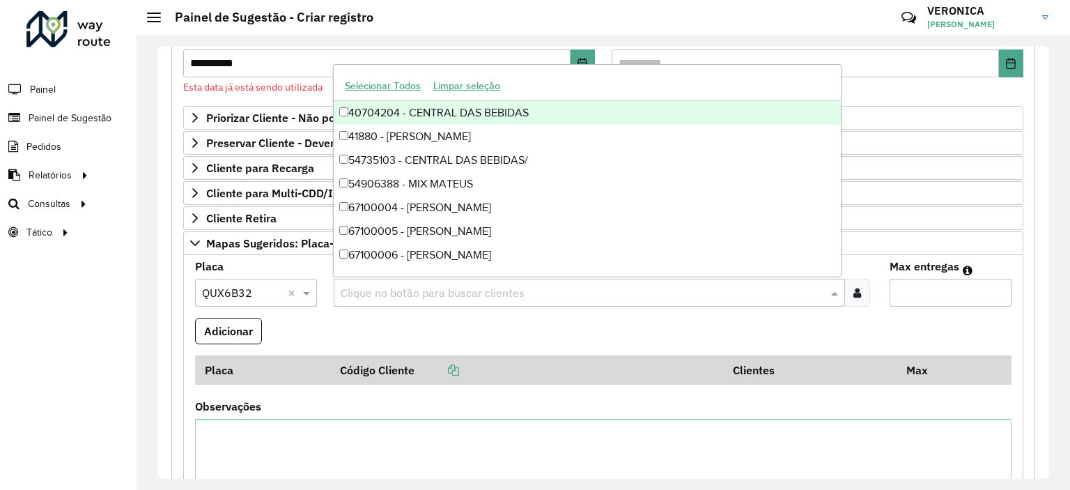
click at [448, 292] on input "text" at bounding box center [582, 293] width 490 height 17
type input "*****"
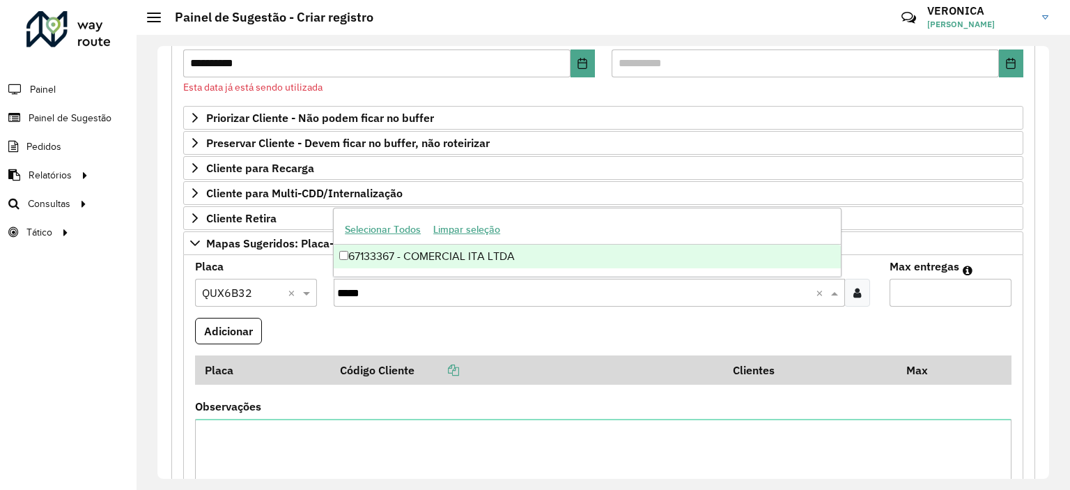
click at [478, 253] on div "67133367 - COMERCIAL ITA LTDA" at bounding box center [587, 256] width 507 height 24
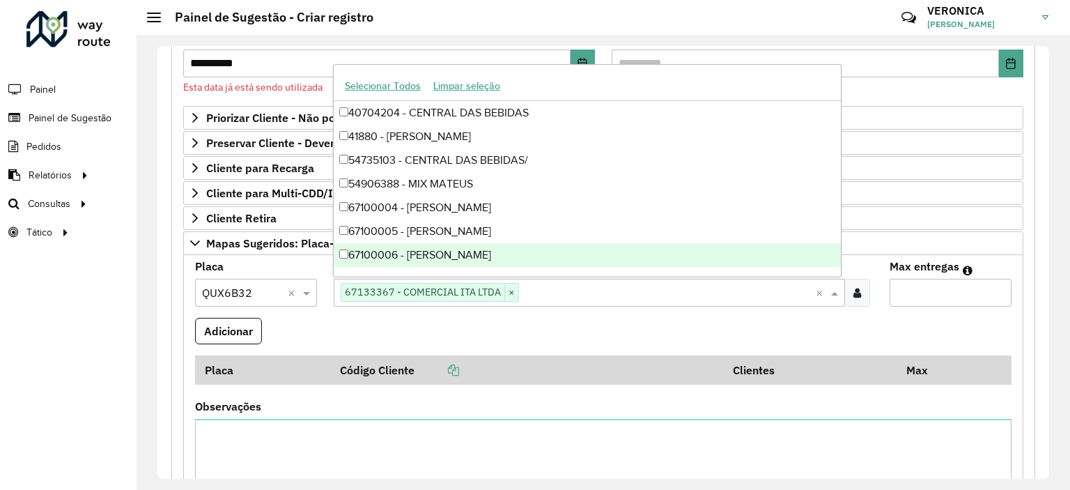
click at [927, 297] on input "Max entregas" at bounding box center [950, 293] width 122 height 28
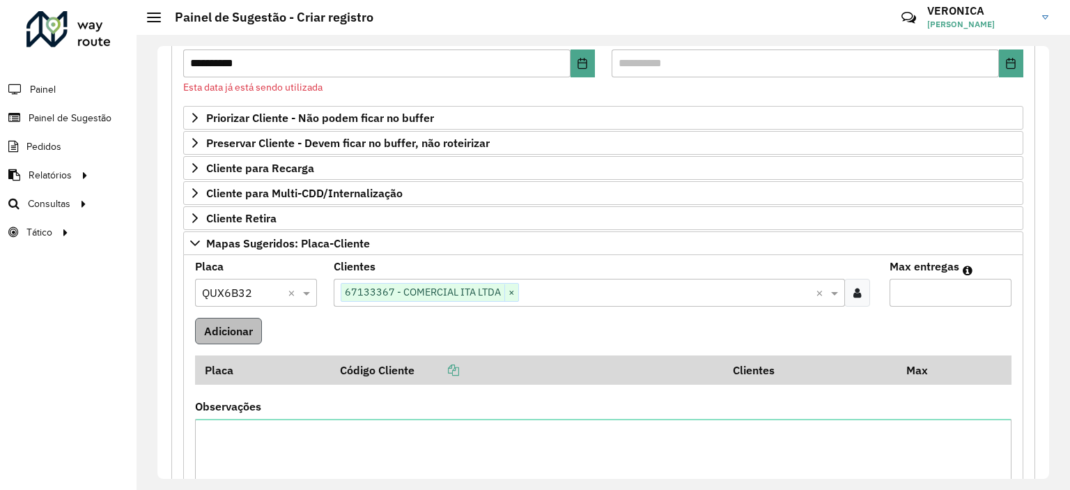
type input "*"
click at [233, 330] on button "Adicionar" at bounding box center [228, 331] width 67 height 26
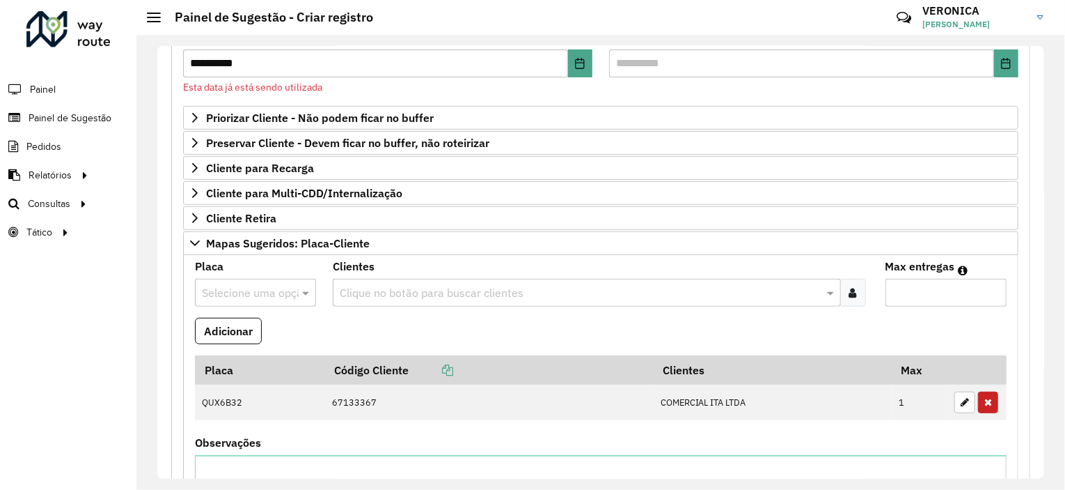
click at [249, 285] on input "text" at bounding box center [241, 293] width 79 height 17
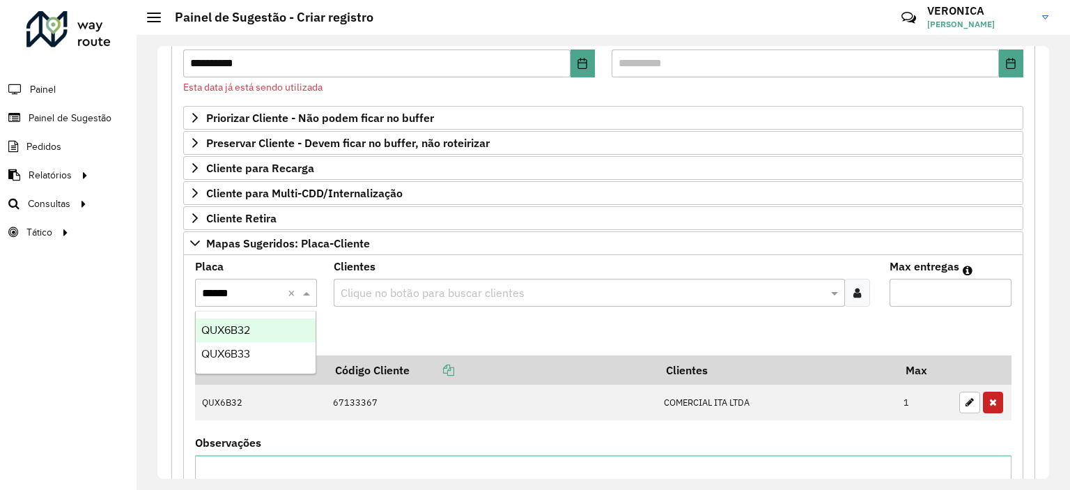
type input "*******"
click at [248, 334] on span "QUX6B33" at bounding box center [225, 330] width 49 height 12
click at [412, 287] on input "text" at bounding box center [582, 293] width 490 height 17
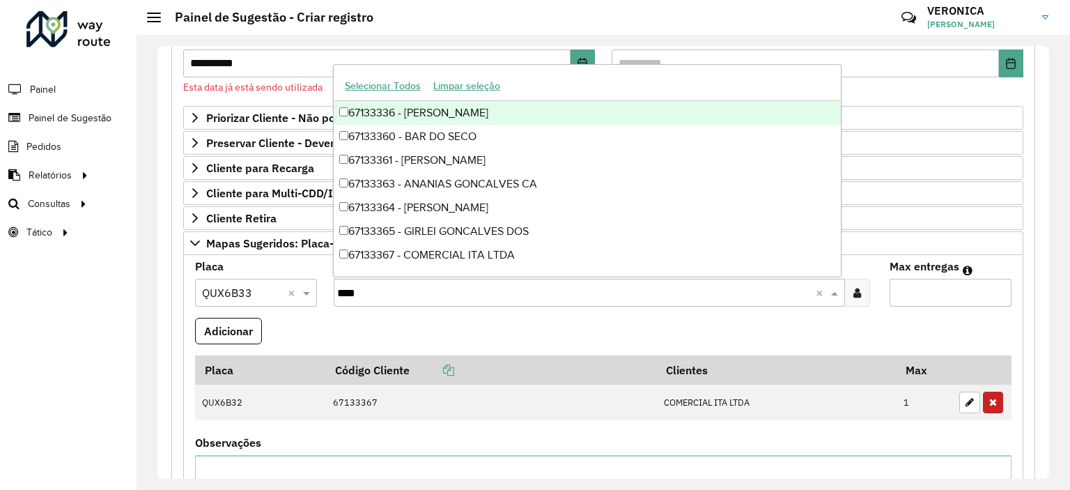
type input "*****"
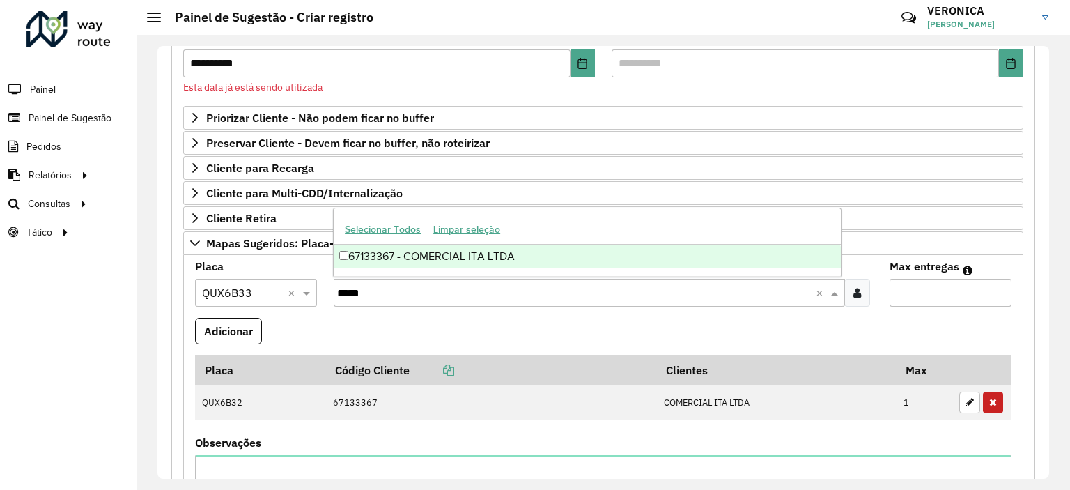
drag, startPoint x: 428, startPoint y: 256, endPoint x: 455, endPoint y: 276, distance: 33.7
click at [429, 256] on div "67133367 - COMERCIAL ITA LTDA" at bounding box center [587, 256] width 507 height 24
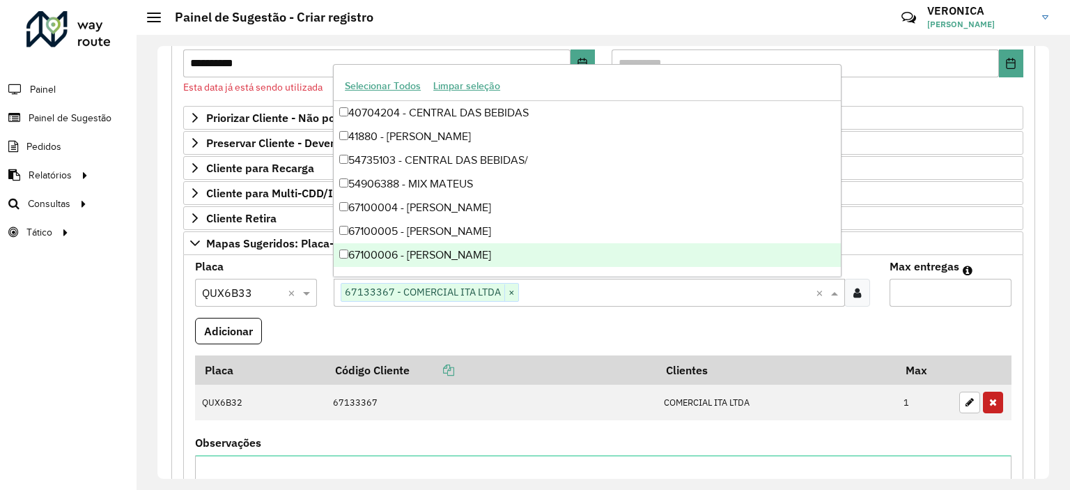
click at [894, 290] on input "Max entregas" at bounding box center [950, 293] width 122 height 28
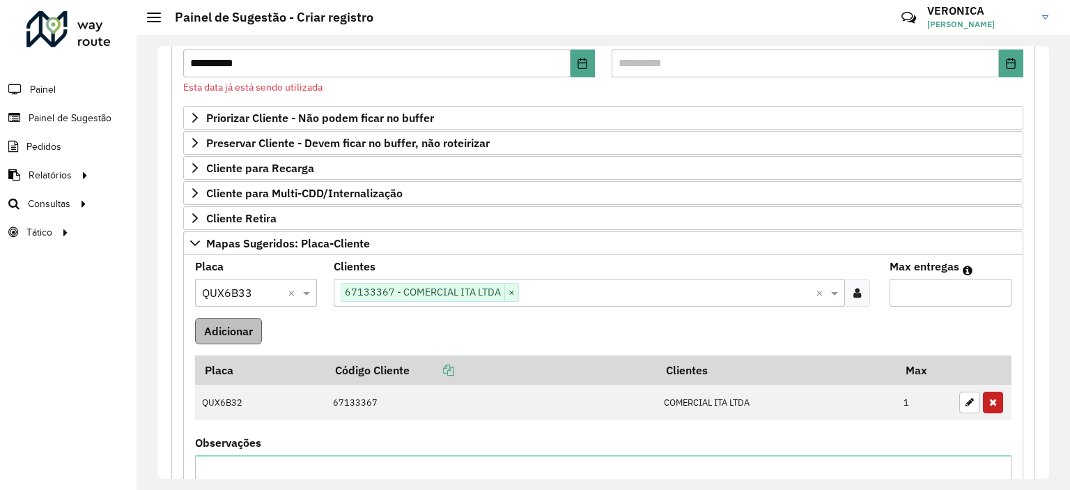
type input "*"
click at [230, 324] on button "Adicionar" at bounding box center [228, 331] width 67 height 26
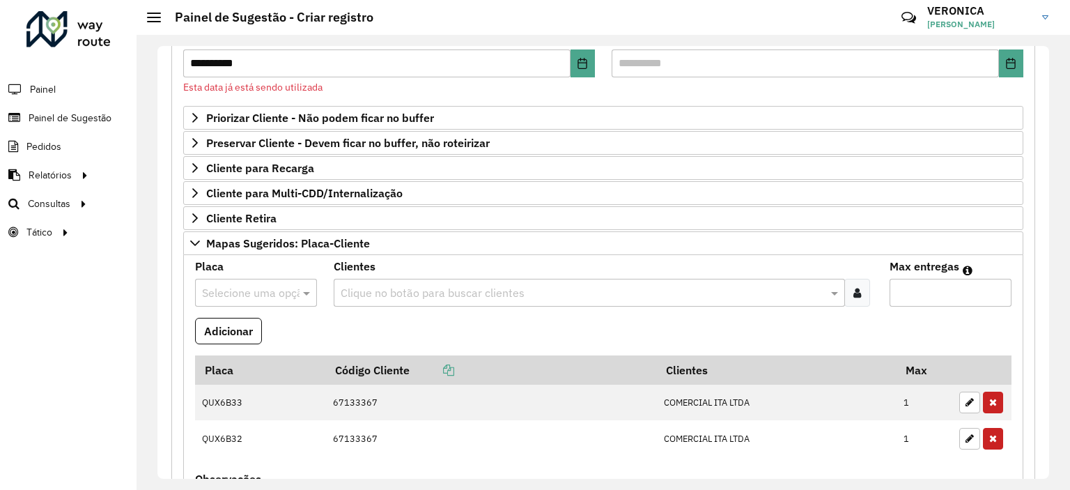
click at [240, 290] on input "text" at bounding box center [242, 293] width 80 height 17
type input "***"
click at [246, 352] on span "DPM4F50" at bounding box center [225, 353] width 49 height 12
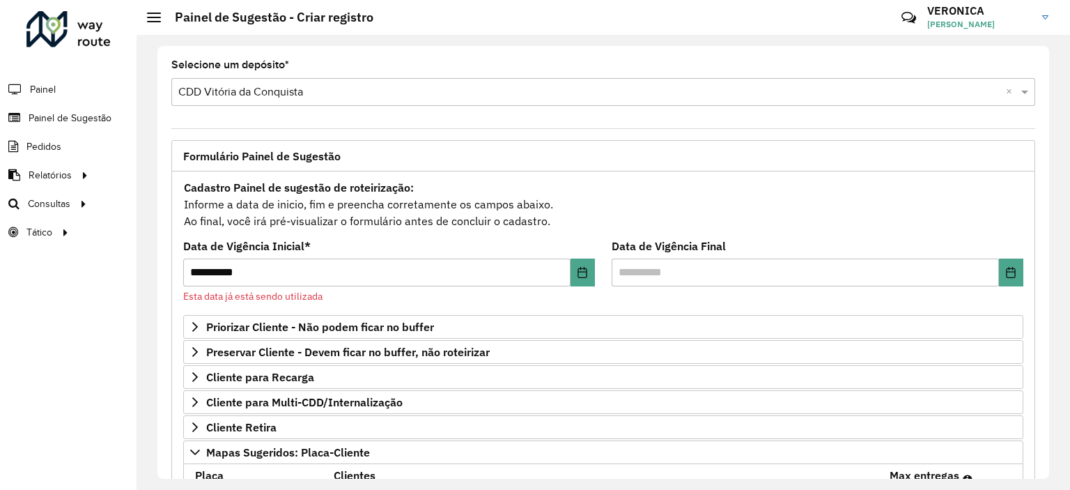
scroll to position [70, 0]
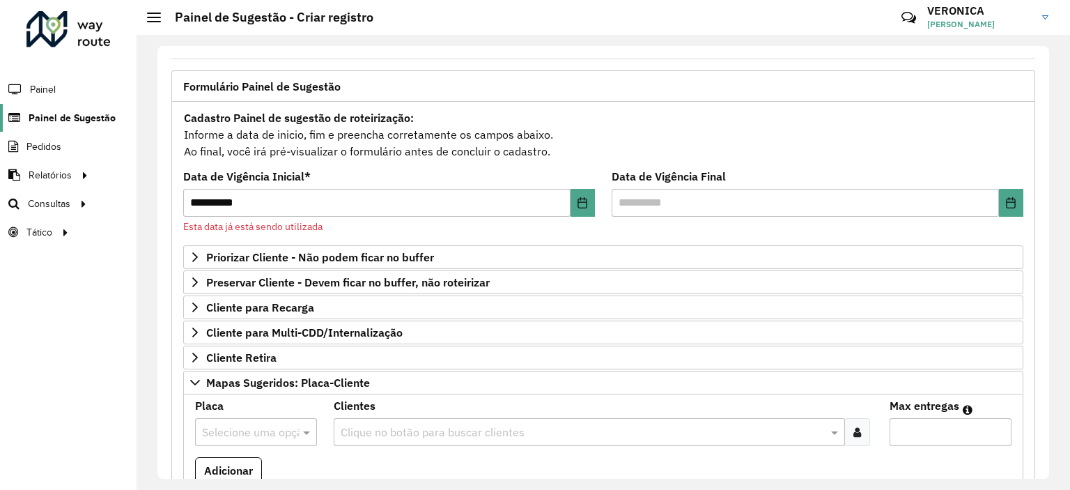
click at [63, 111] on span "Painel de Sugestão" at bounding box center [72, 118] width 87 height 15
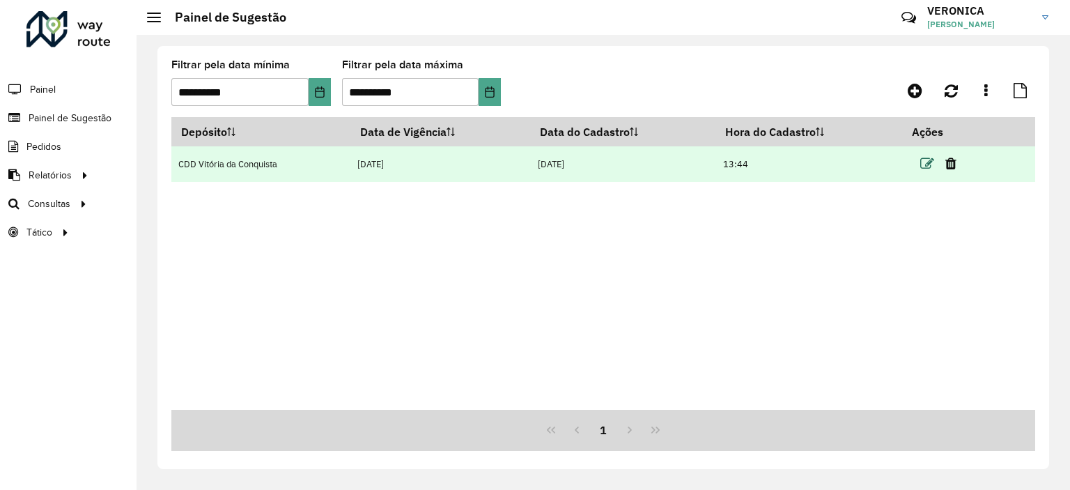
click at [928, 166] on icon at bounding box center [927, 164] width 14 height 14
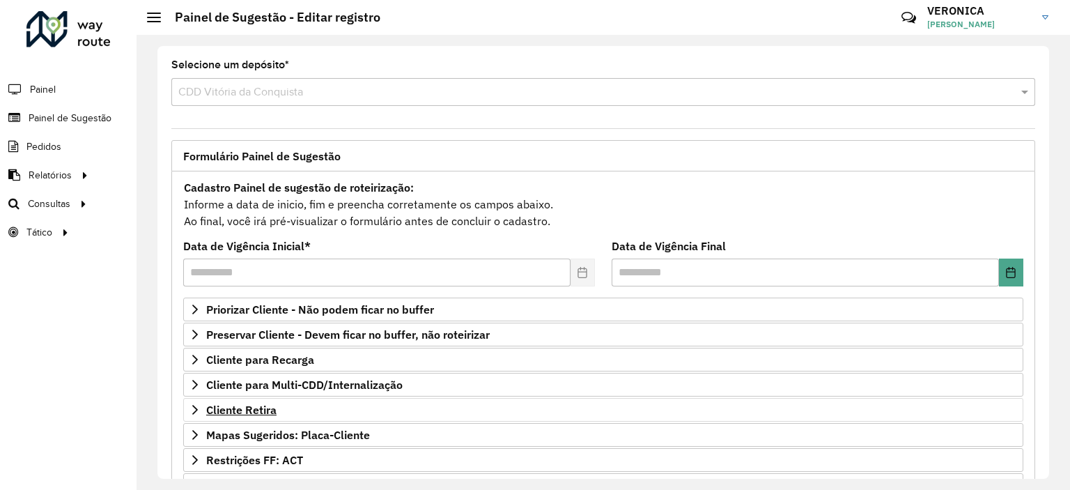
scroll to position [139, 0]
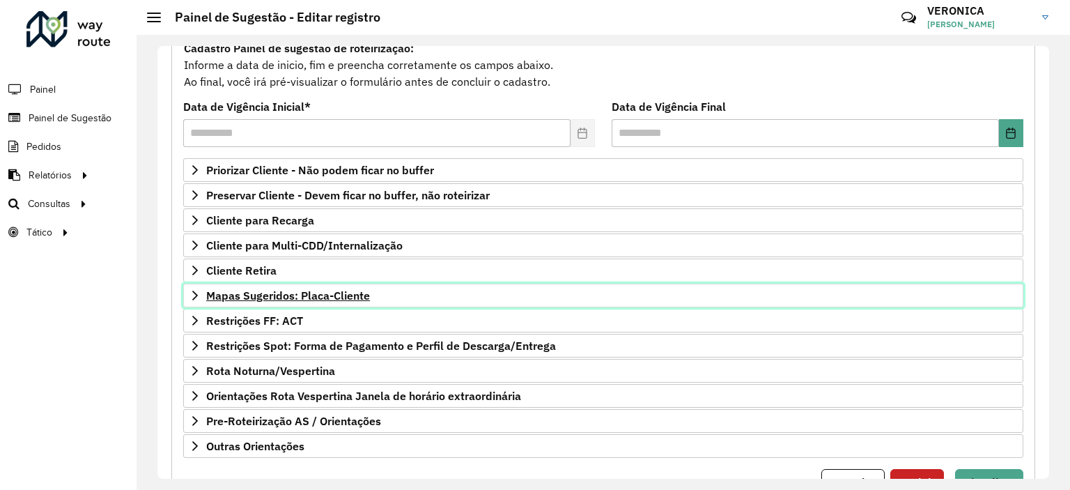
click at [250, 294] on span "Mapas Sugeridos: Placa-Cliente" at bounding box center [288, 295] width 164 height 11
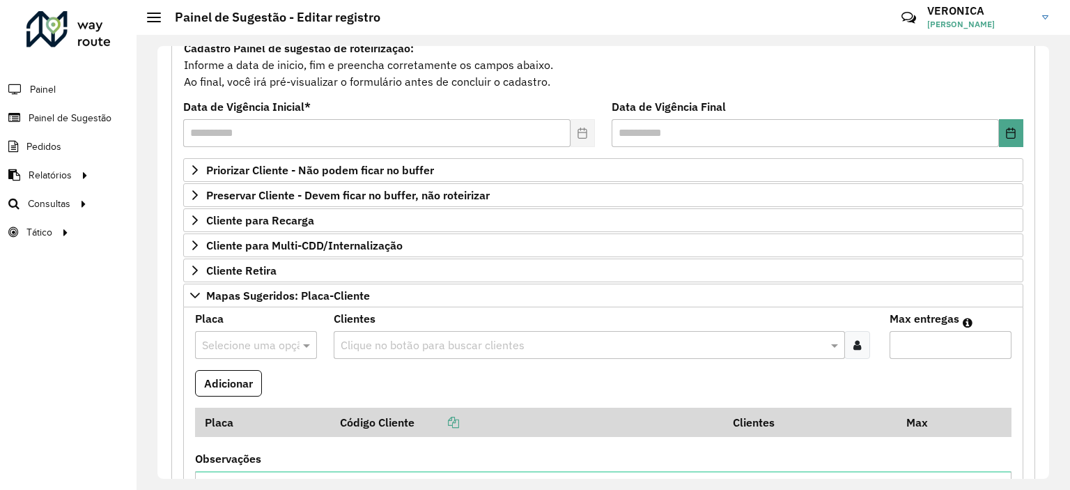
click at [279, 342] on input "text" at bounding box center [242, 345] width 80 height 17
type input "*******"
click at [241, 370] on button "Adicionar" at bounding box center [228, 383] width 67 height 26
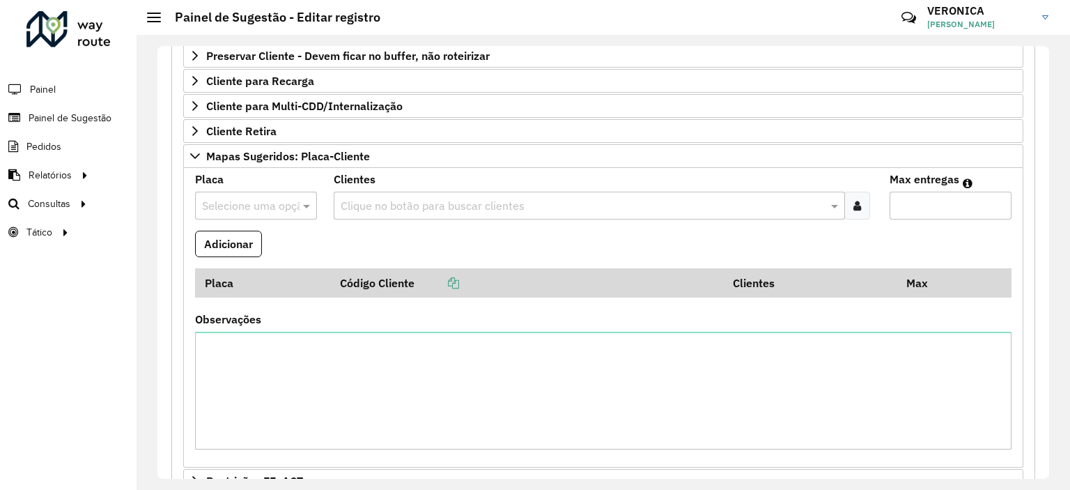
click at [252, 205] on input "text" at bounding box center [242, 206] width 80 height 17
type input "*******"
click at [262, 235] on div "QUX6B32" at bounding box center [256, 243] width 120 height 24
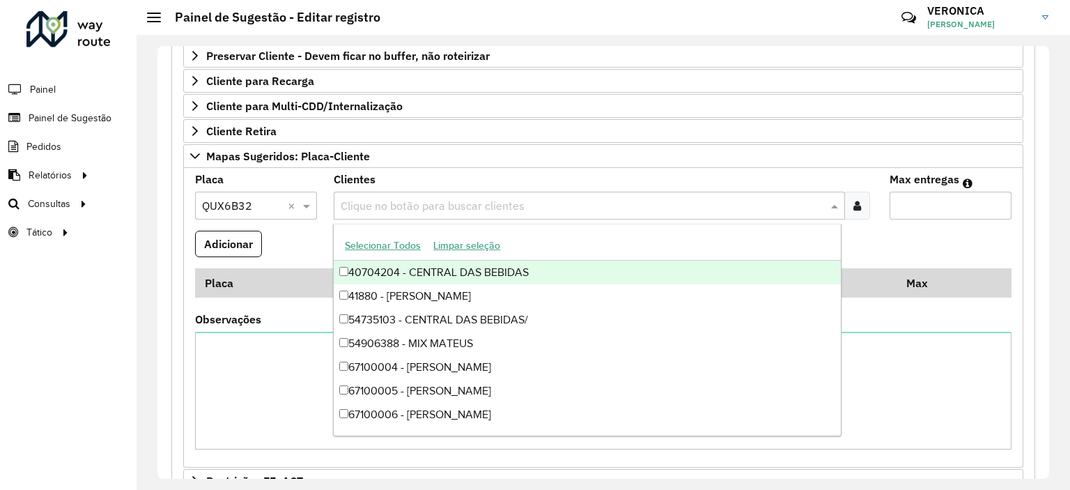
click at [408, 203] on input "text" at bounding box center [582, 206] width 490 height 17
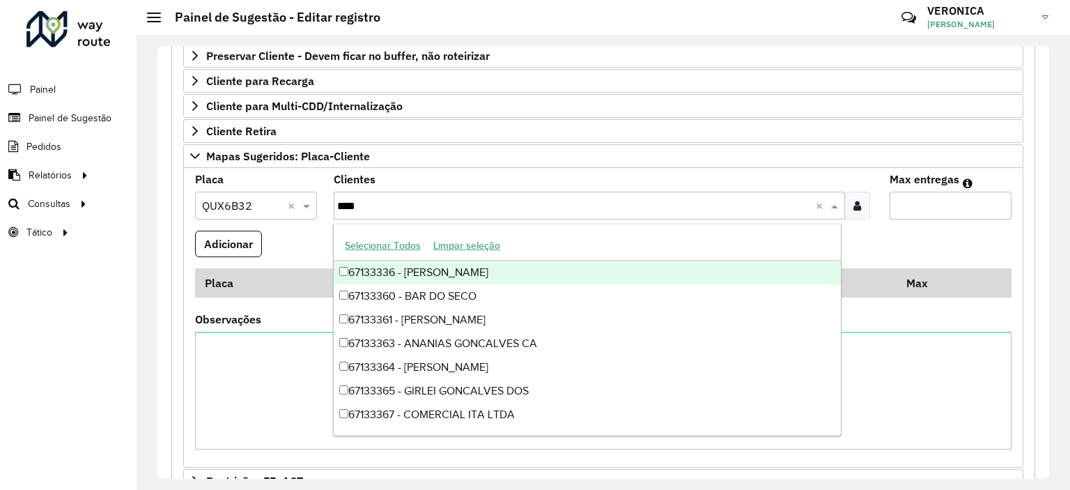
type input "*****"
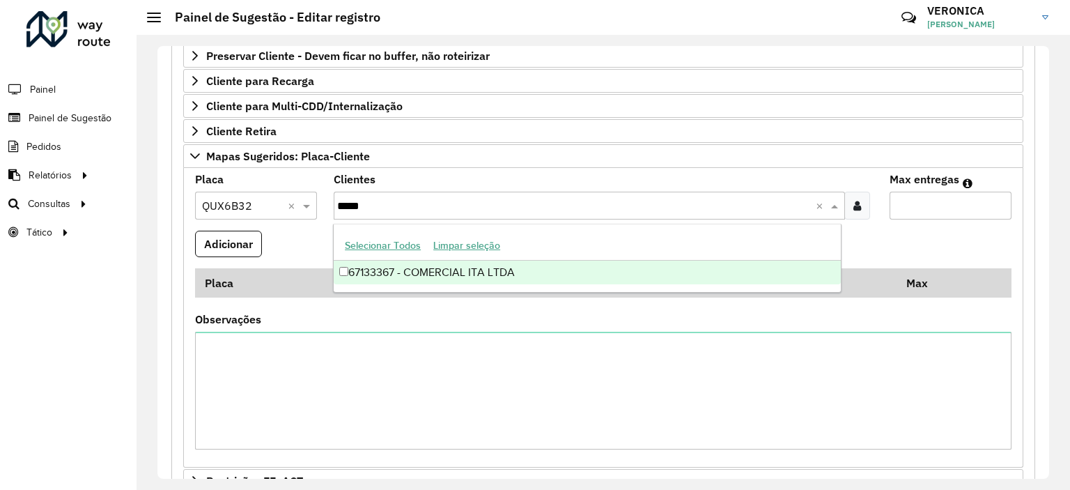
click at [492, 271] on div "67133367 - COMERCIAL ITA LTDA" at bounding box center [587, 272] width 507 height 24
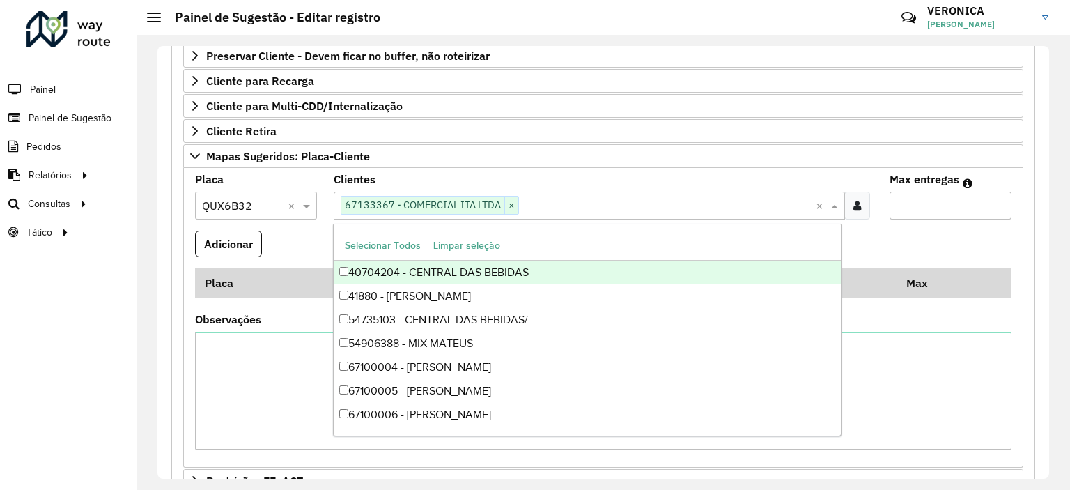
click at [944, 212] on input "Max entregas" at bounding box center [950, 205] width 122 height 28
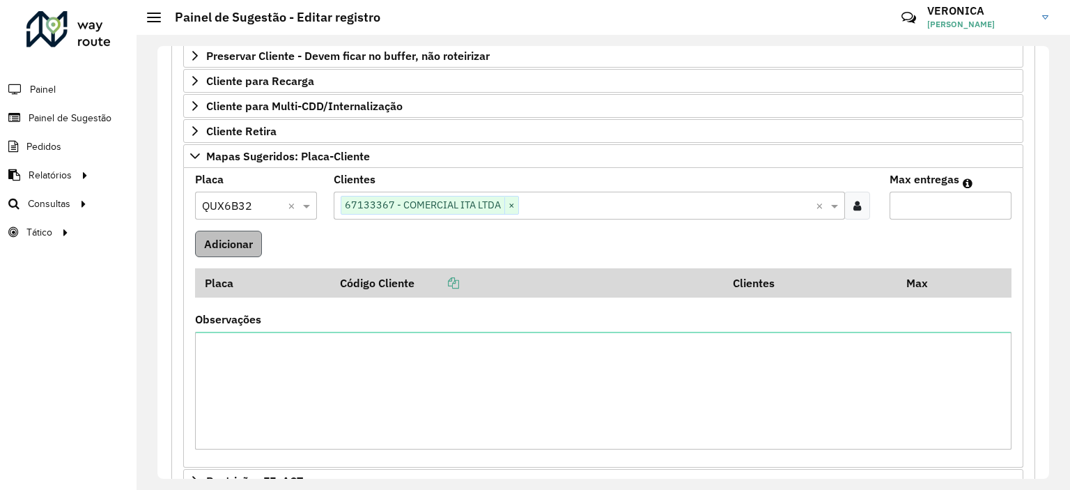
type input "*"
click at [236, 249] on button "Adicionar" at bounding box center [228, 243] width 67 height 26
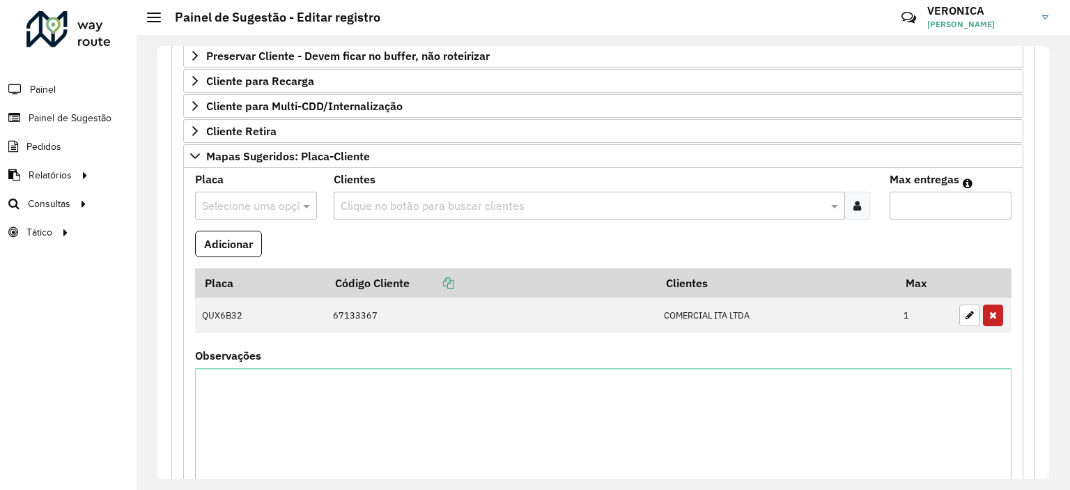
click at [265, 207] on input "text" at bounding box center [242, 206] width 80 height 17
type input "*******"
click at [240, 238] on span "QUX6B33" at bounding box center [225, 243] width 49 height 12
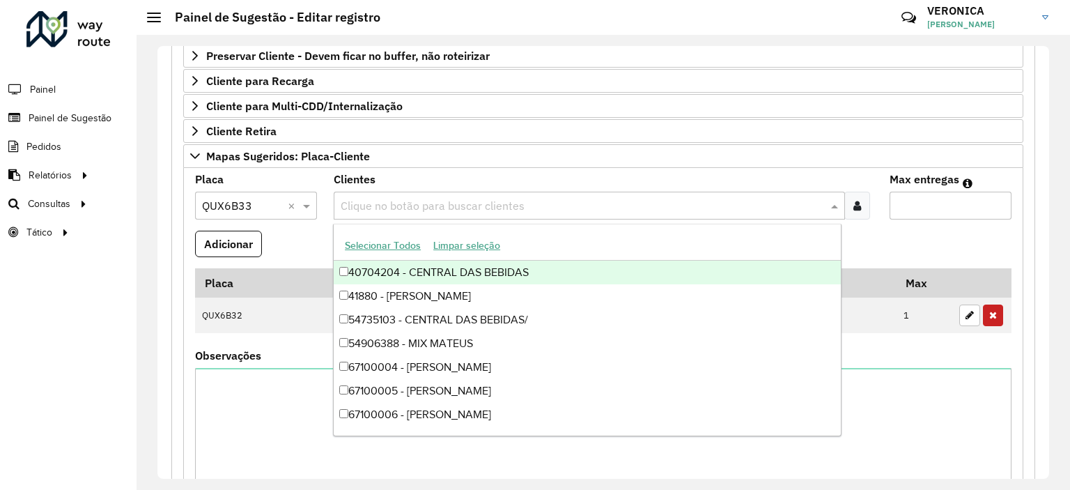
click at [381, 208] on input "text" at bounding box center [582, 206] width 490 height 17
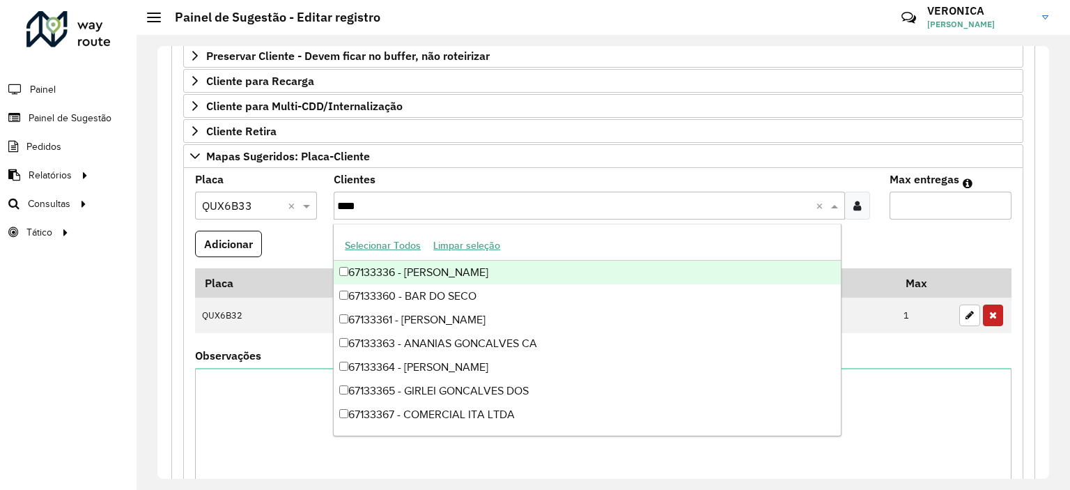
type input "*****"
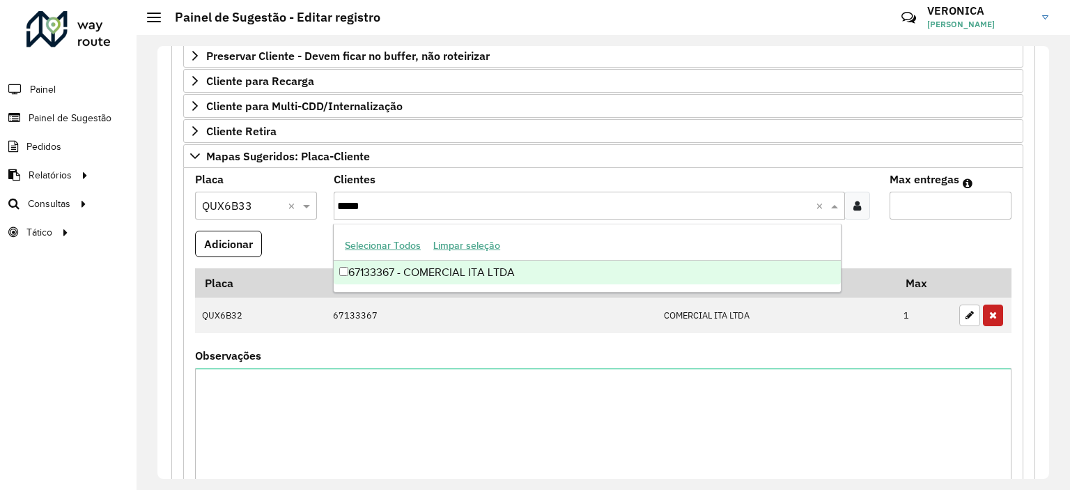
click at [455, 274] on div "67133367 - COMERCIAL ITA LTDA" at bounding box center [587, 272] width 507 height 24
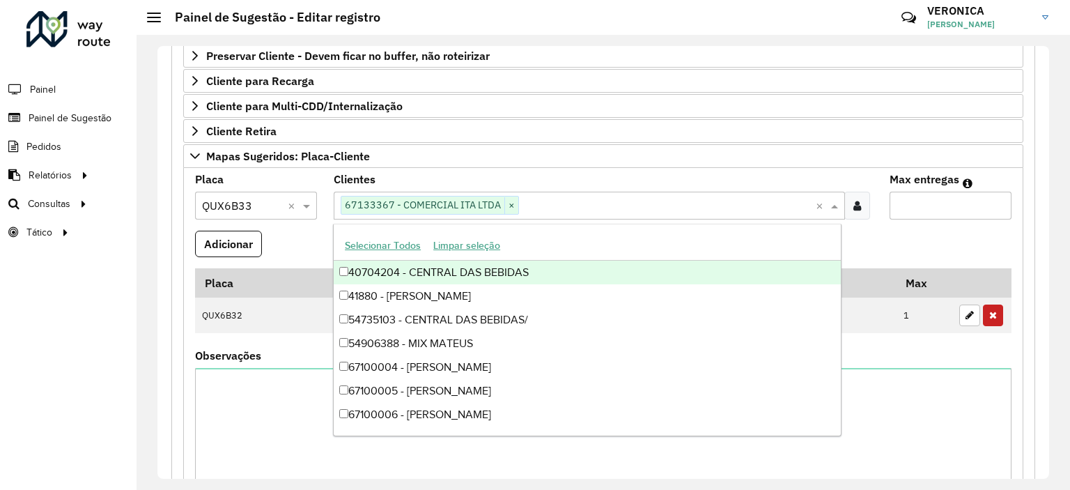
click at [892, 207] on input "Max entregas" at bounding box center [950, 205] width 122 height 28
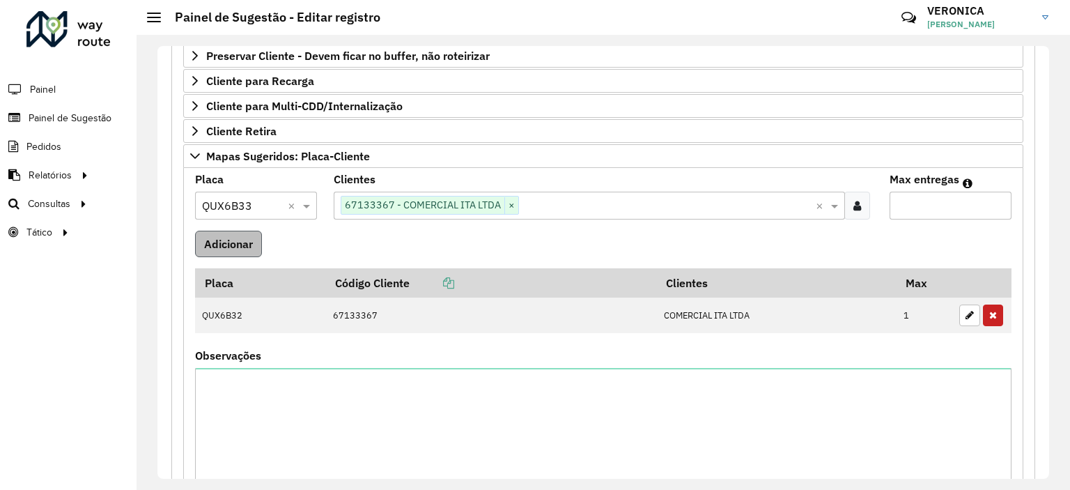
type input "*"
click at [252, 237] on button "Adicionar" at bounding box center [228, 243] width 67 height 26
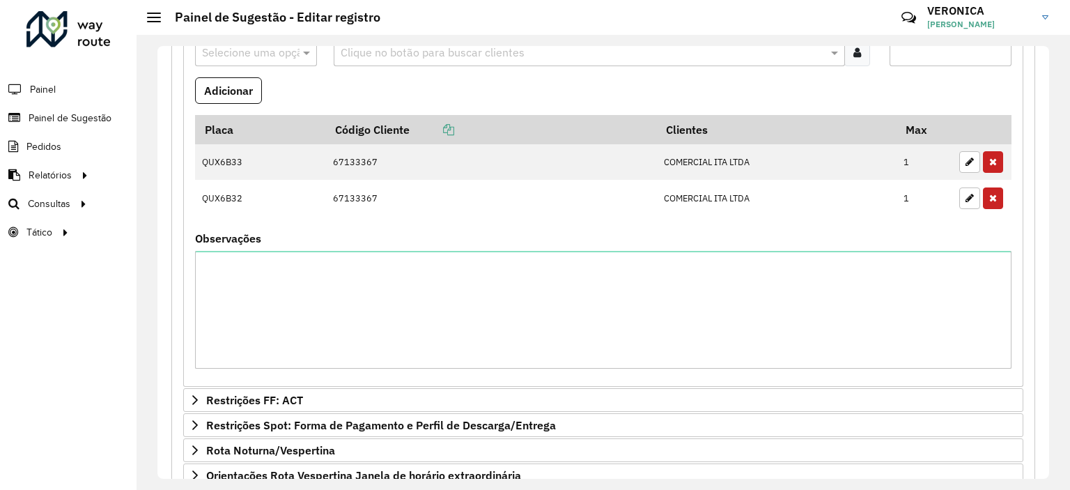
scroll to position [223, 0]
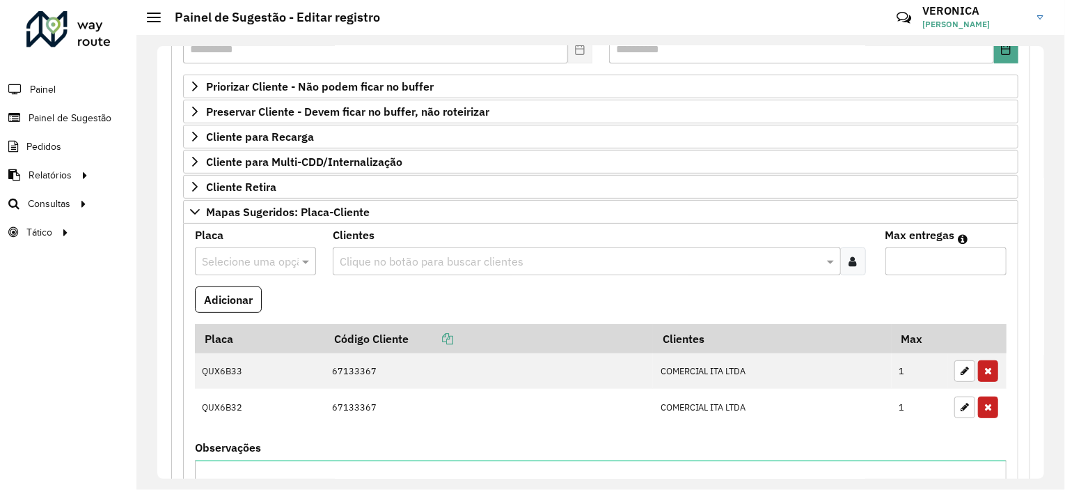
click at [432, 261] on input "text" at bounding box center [579, 261] width 487 height 17
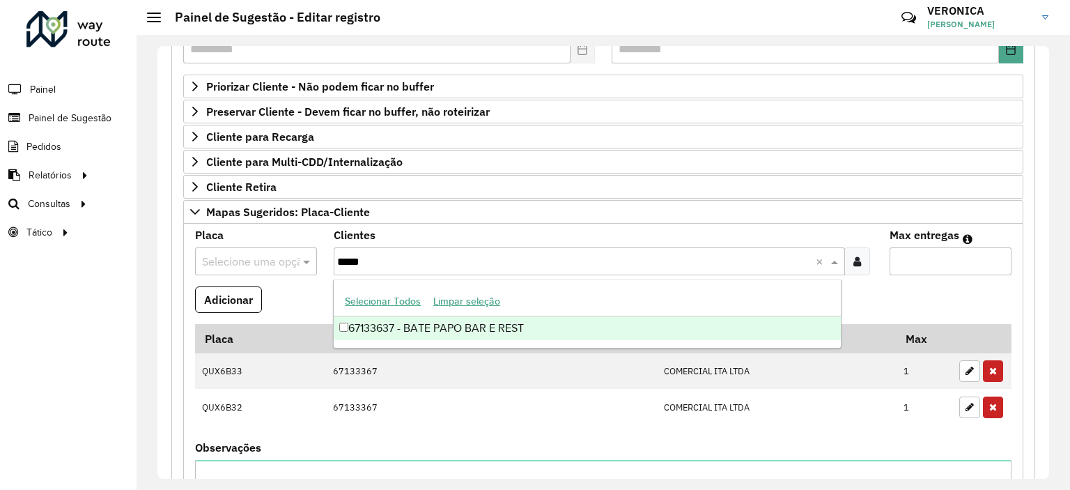
type input "*****"
click at [428, 331] on div "67133637 - BATE PAPO BAR E REST" at bounding box center [587, 328] width 507 height 24
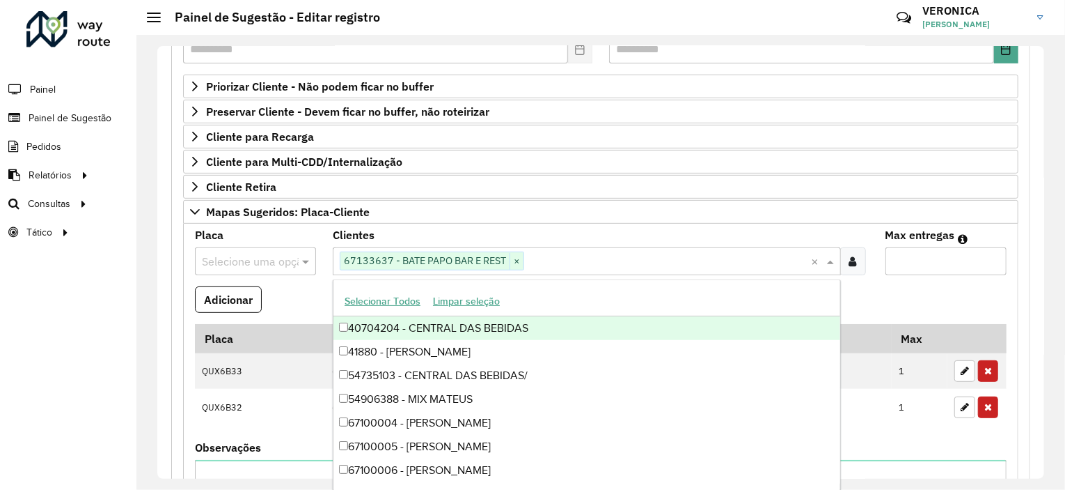
click at [311, 295] on formly-field "Adicionar" at bounding box center [601, 305] width 829 height 38
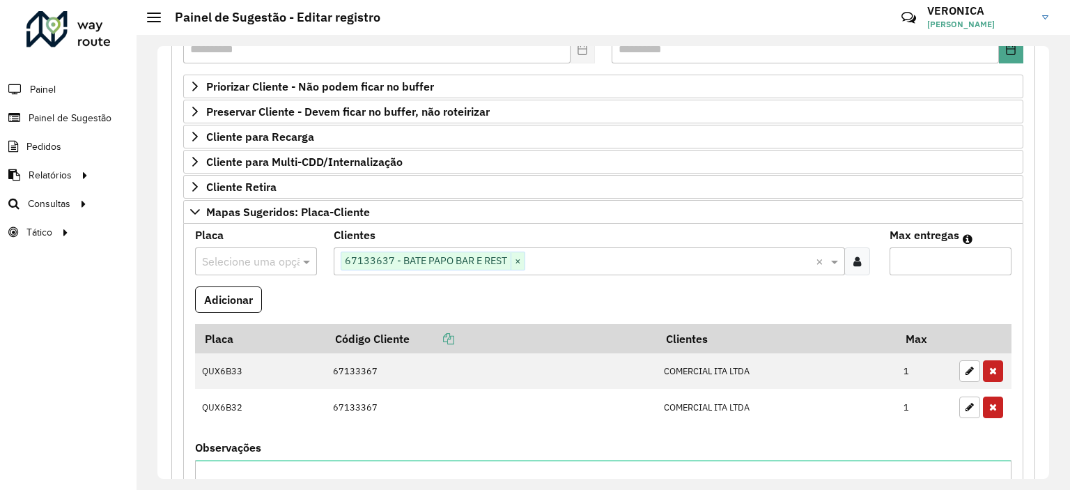
click at [234, 257] on input "text" at bounding box center [242, 261] width 80 height 17
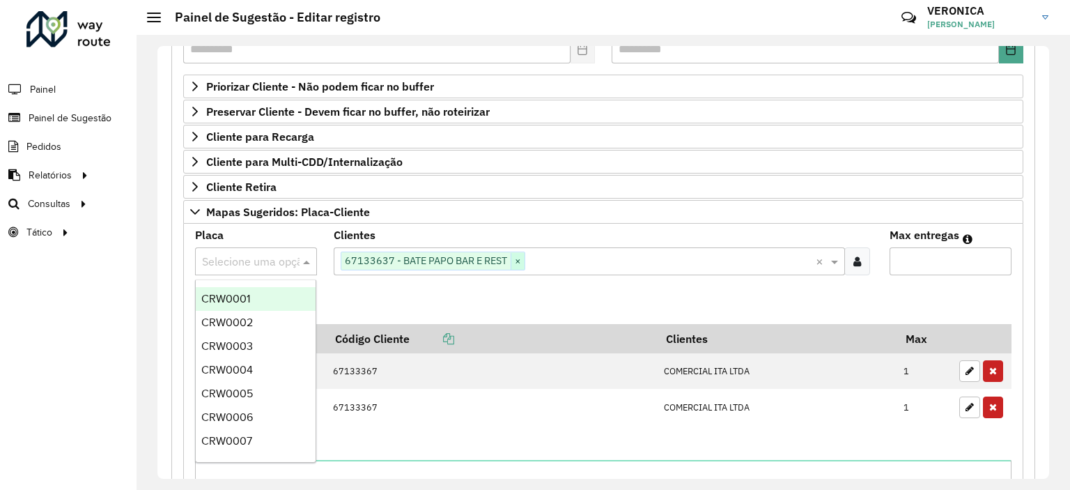
click at [519, 260] on span "×" at bounding box center [517, 261] width 14 height 17
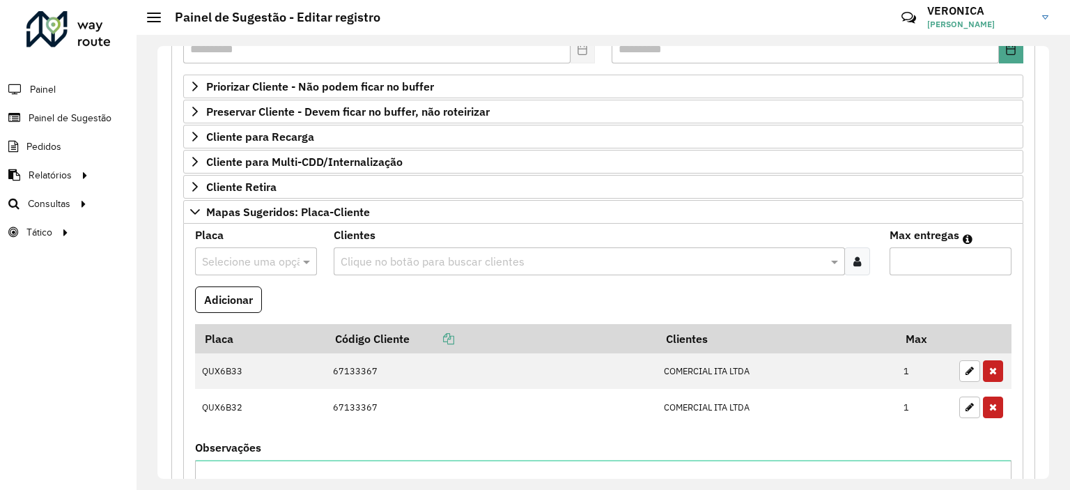
scroll to position [571, 0]
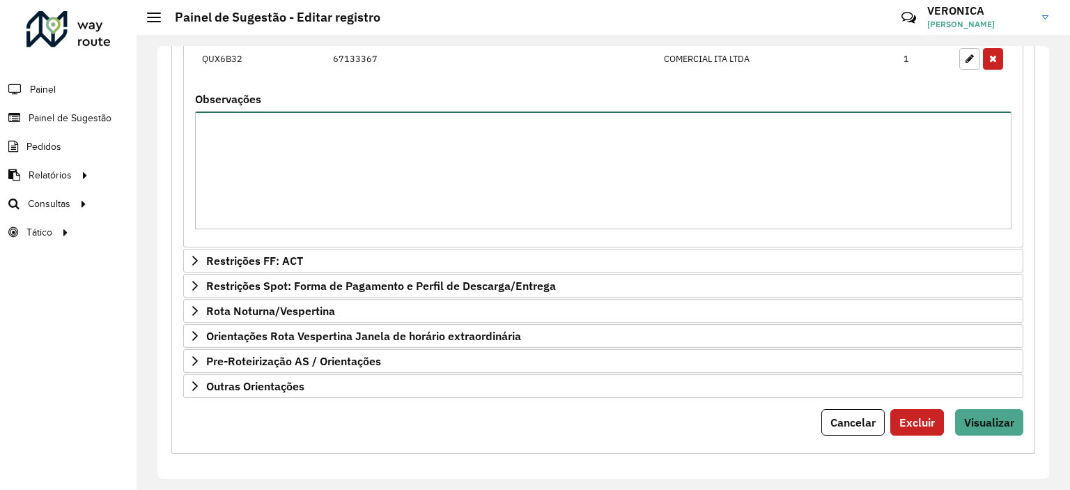
click at [288, 167] on textarea "Observações" at bounding box center [603, 170] width 816 height 118
click at [982, 415] on span "Visualizar" at bounding box center [989, 422] width 50 height 14
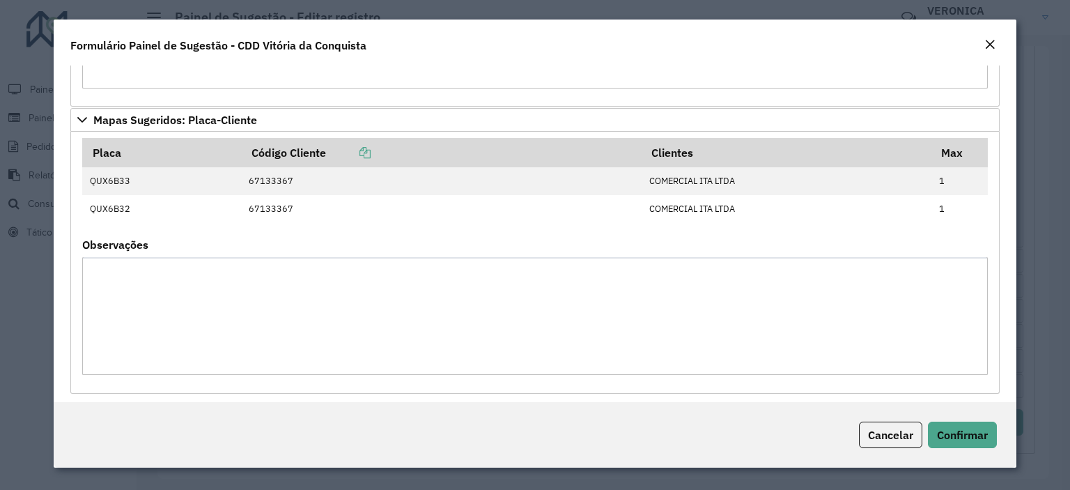
scroll to position [287, 0]
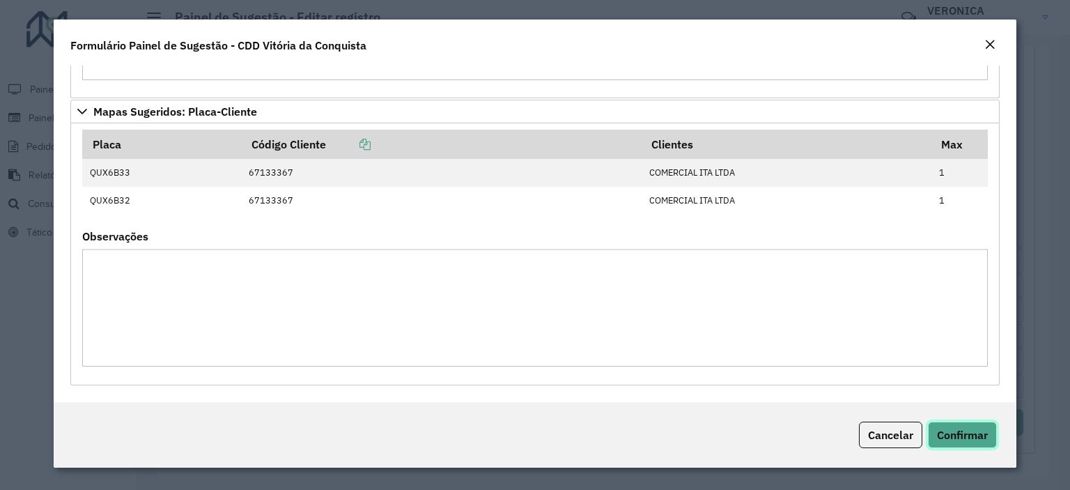
click at [980, 441] on span "Confirmar" at bounding box center [962, 435] width 51 height 14
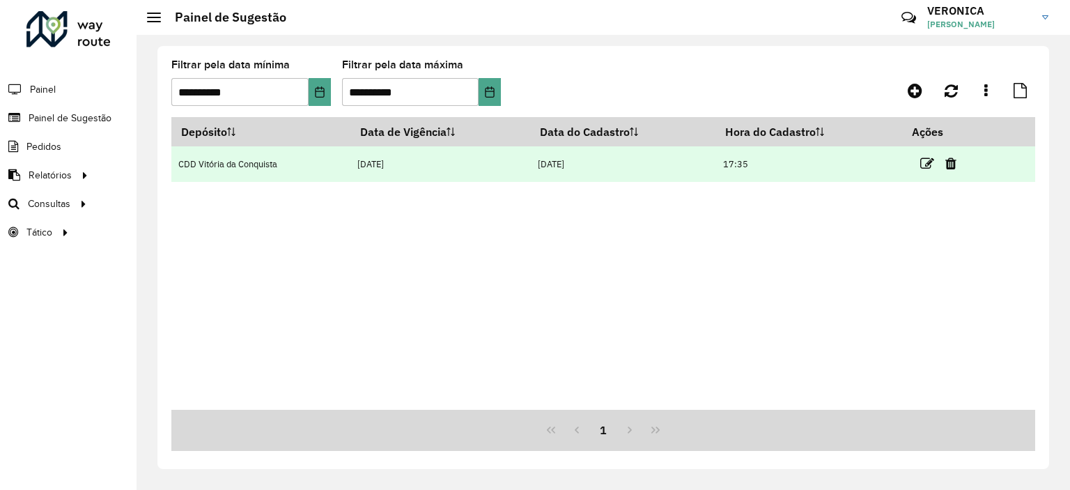
click at [544, 166] on td "[DATE]" at bounding box center [622, 164] width 185 height 36
click at [922, 166] on icon at bounding box center [927, 164] width 14 height 14
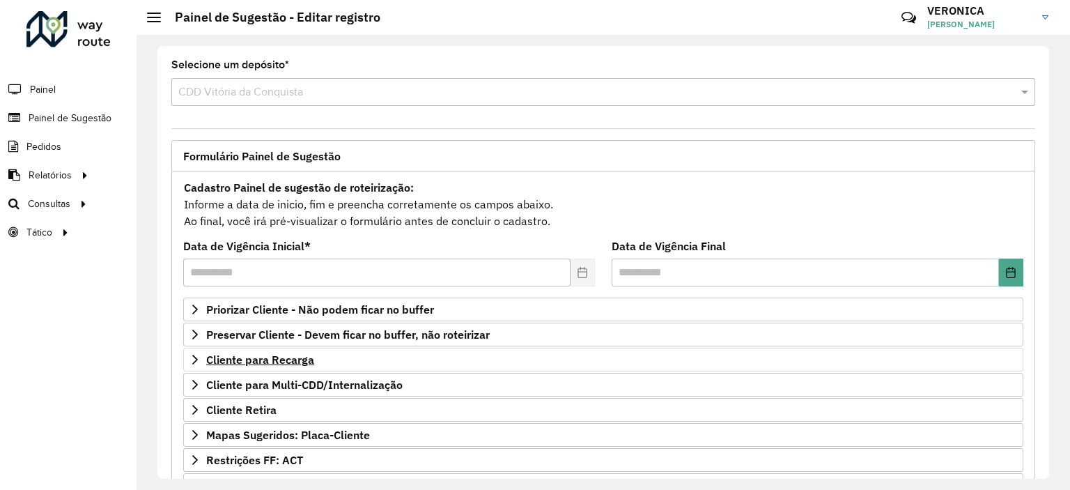
scroll to position [199, 0]
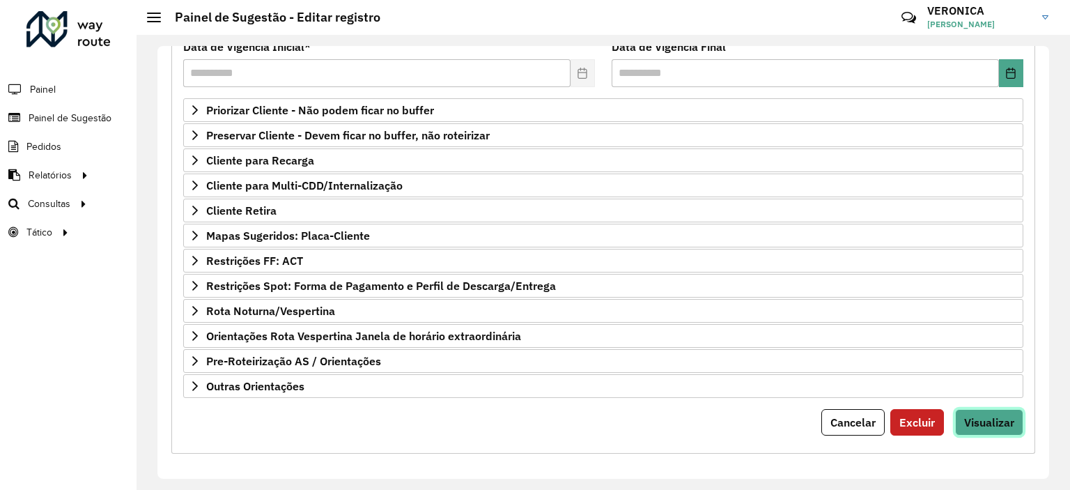
click at [1006, 415] on span "Visualizar" at bounding box center [989, 422] width 50 height 14
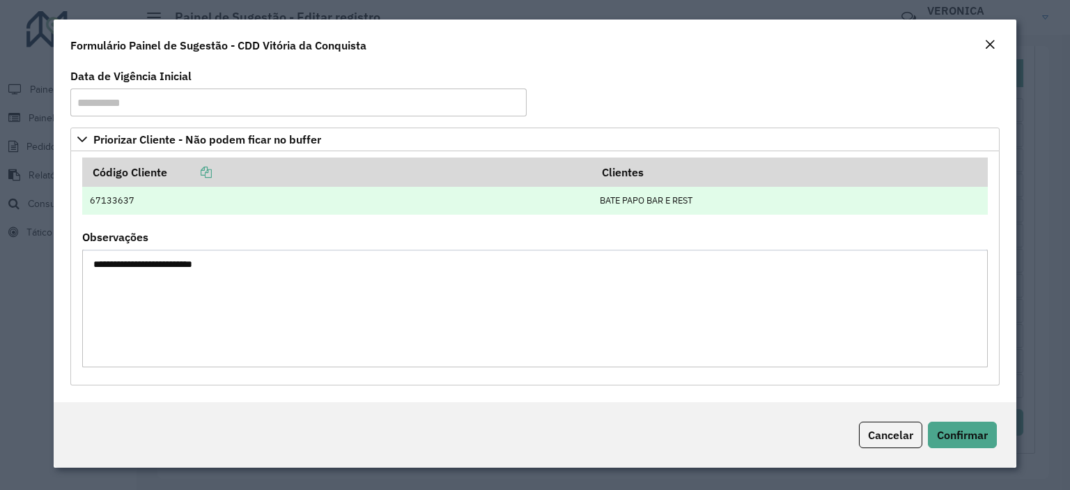
click at [137, 191] on td "67133637" at bounding box center [337, 201] width 510 height 28
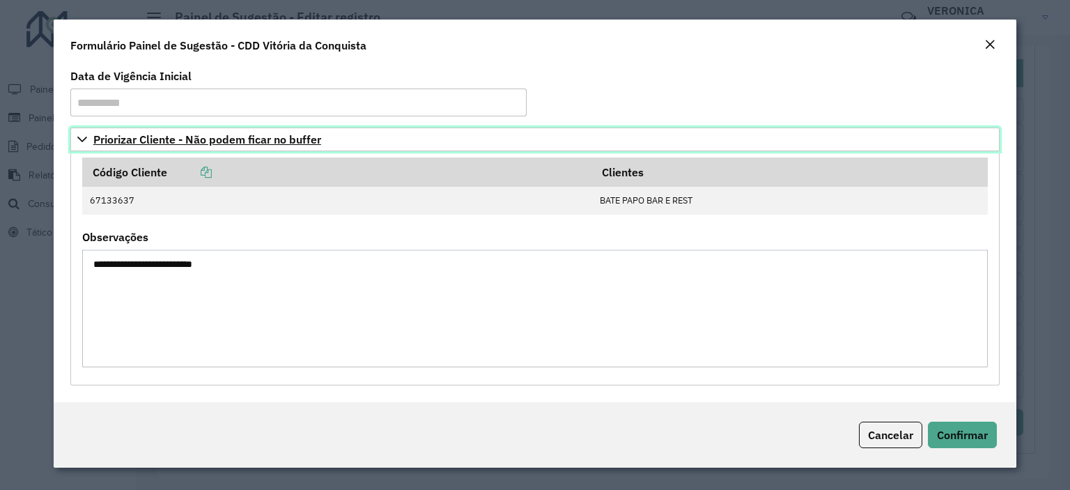
click at [86, 136] on icon at bounding box center [82, 139] width 11 height 11
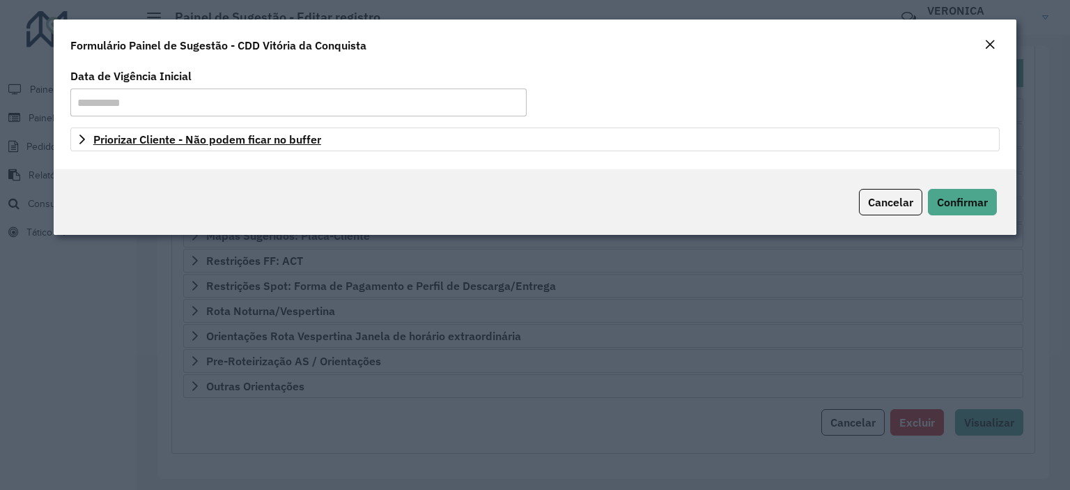
click at [987, 48] on em "Close" at bounding box center [989, 44] width 11 height 11
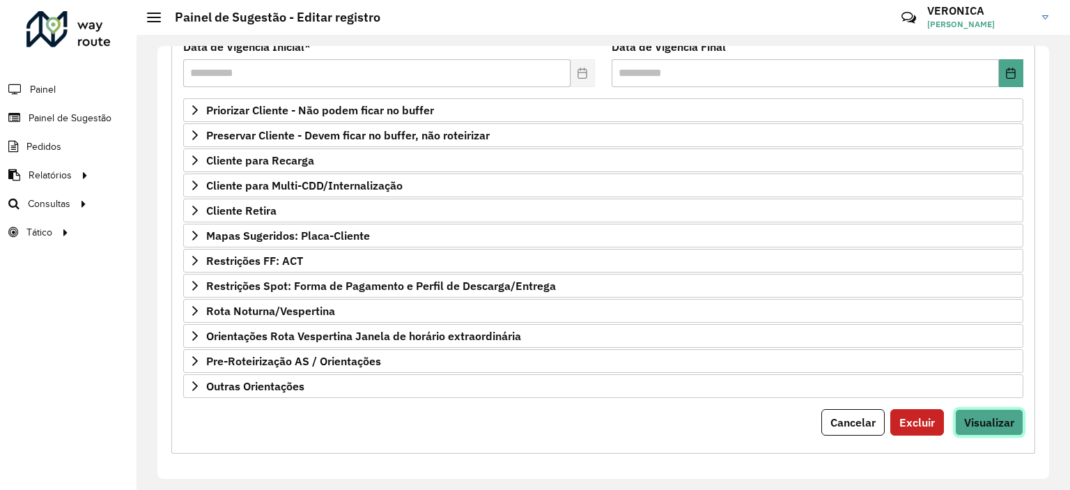
scroll to position [0, 0]
